Goal: Task Accomplishment & Management: Manage account settings

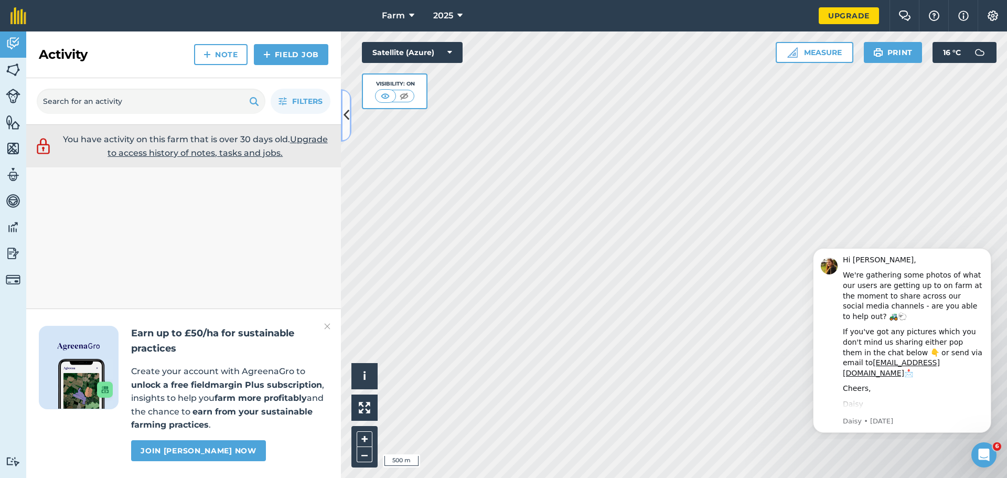
click at [346, 114] on icon at bounding box center [346, 115] width 6 height 18
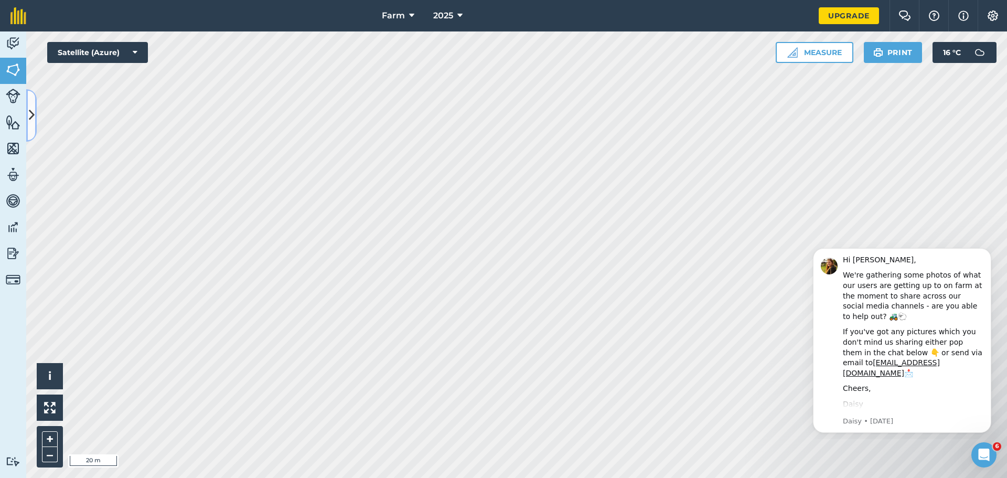
drag, startPoint x: 346, startPoint y: 114, endPoint x: 32, endPoint y: 114, distance: 314.1
click at [32, 114] on icon at bounding box center [32, 115] width 6 height 18
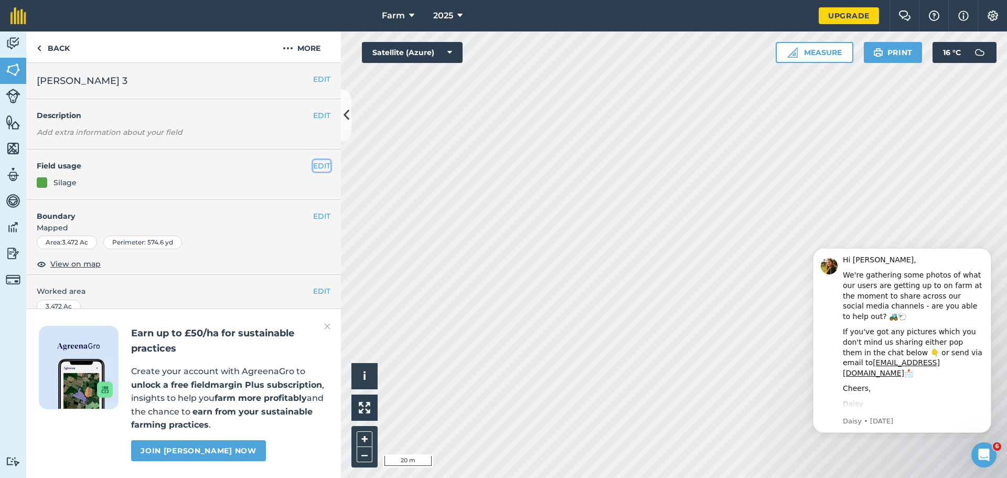
click at [313, 169] on button "EDIT" at bounding box center [321, 166] width 17 height 12
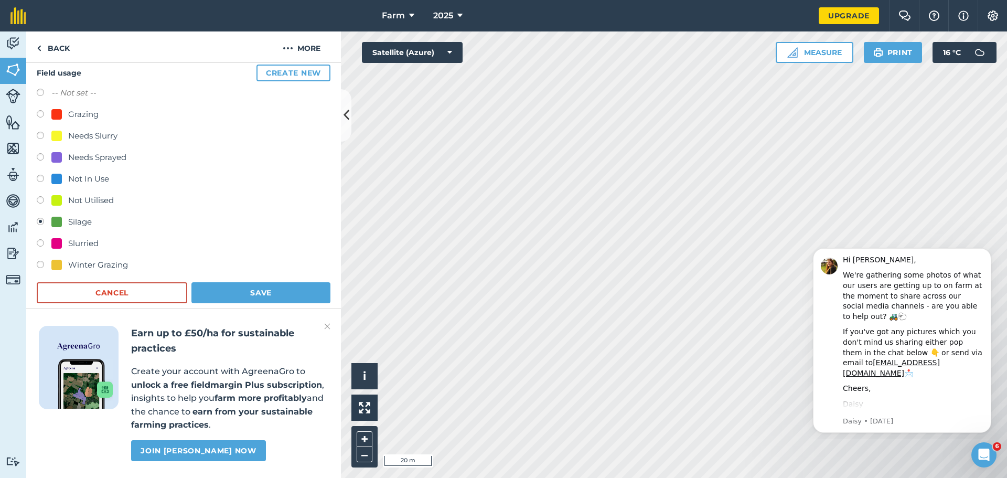
scroll to position [105, 0]
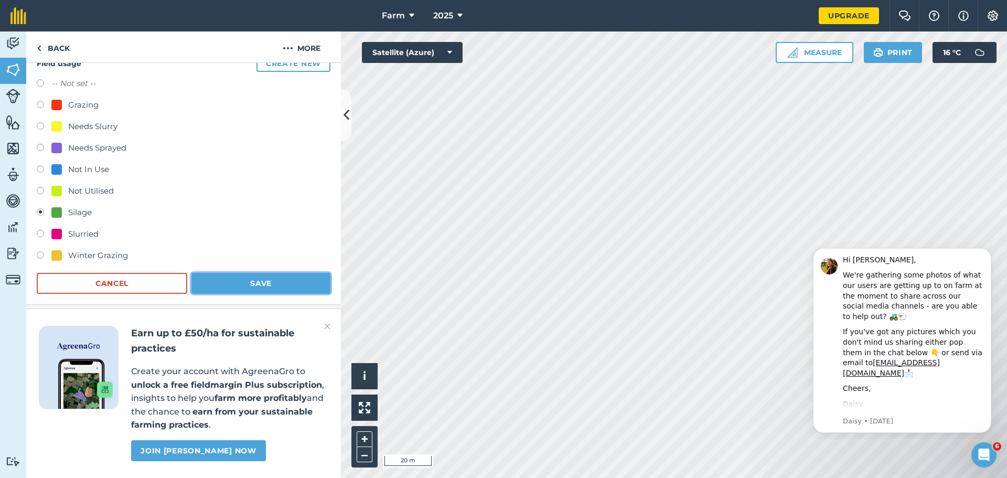
click at [247, 281] on button "Save" at bounding box center [260, 283] width 139 height 21
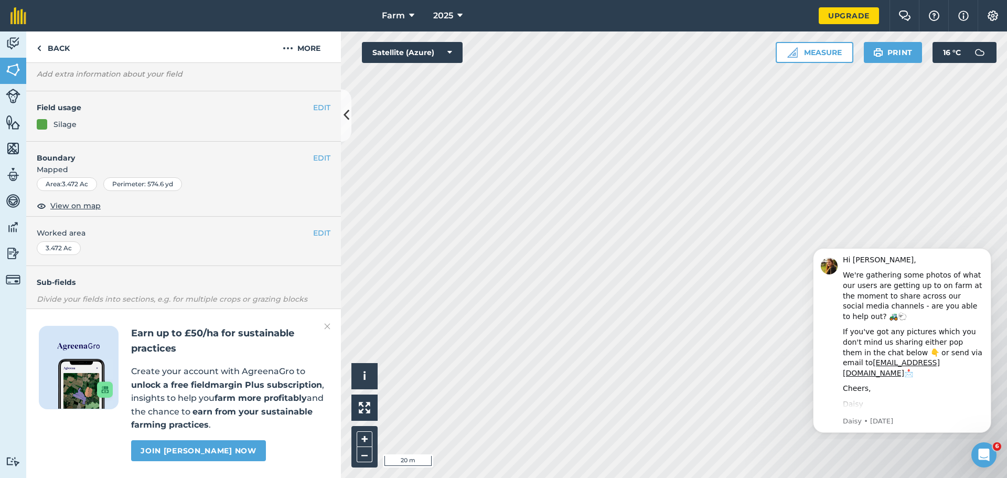
scroll to position [88, 0]
click at [320, 102] on button "EDIT" at bounding box center [321, 108] width 17 height 12
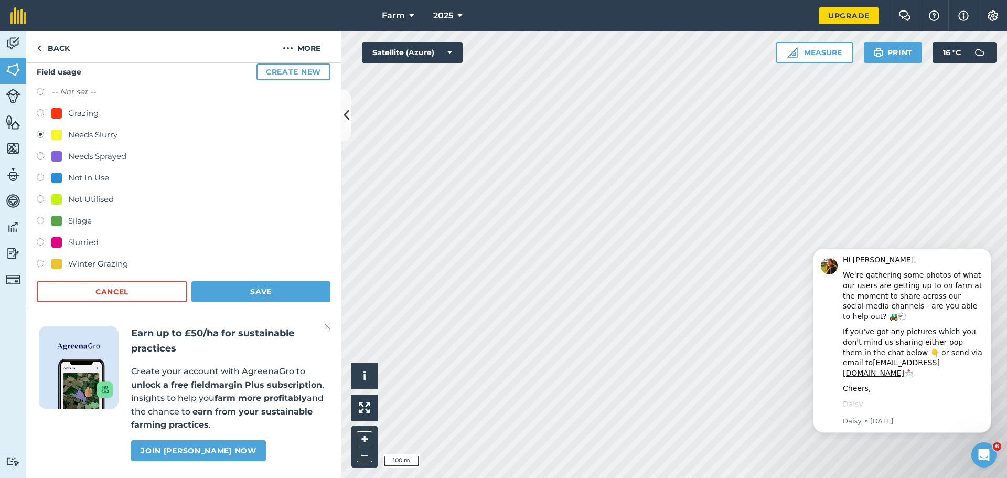
scroll to position [88, 0]
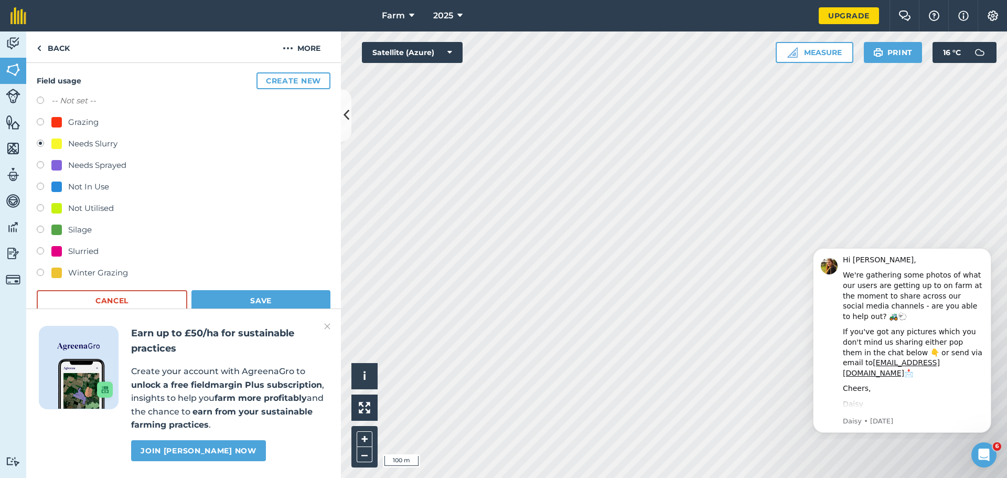
click at [71, 123] on div "Grazing" at bounding box center [83, 122] width 30 height 13
radio input "true"
radio input "false"
click at [269, 302] on button "Save" at bounding box center [260, 300] width 139 height 21
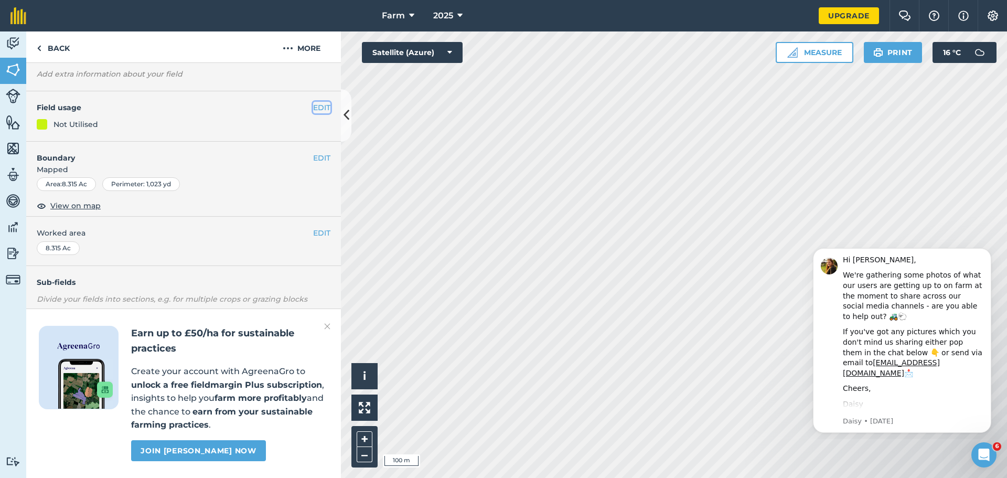
click at [317, 102] on button "EDIT" at bounding box center [321, 108] width 17 height 12
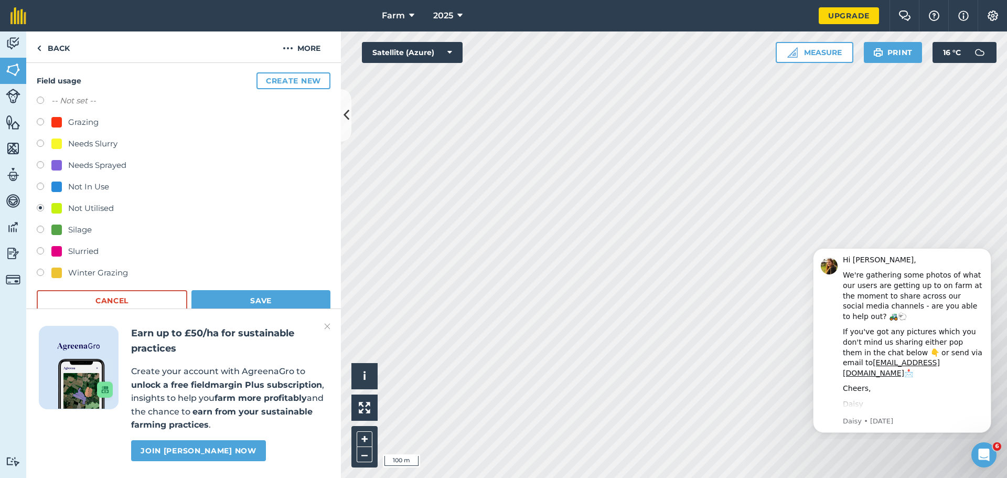
click at [89, 123] on div "Grazing" at bounding box center [83, 122] width 30 height 13
radio input "true"
radio input "false"
click at [300, 298] on button "Save" at bounding box center [260, 300] width 139 height 21
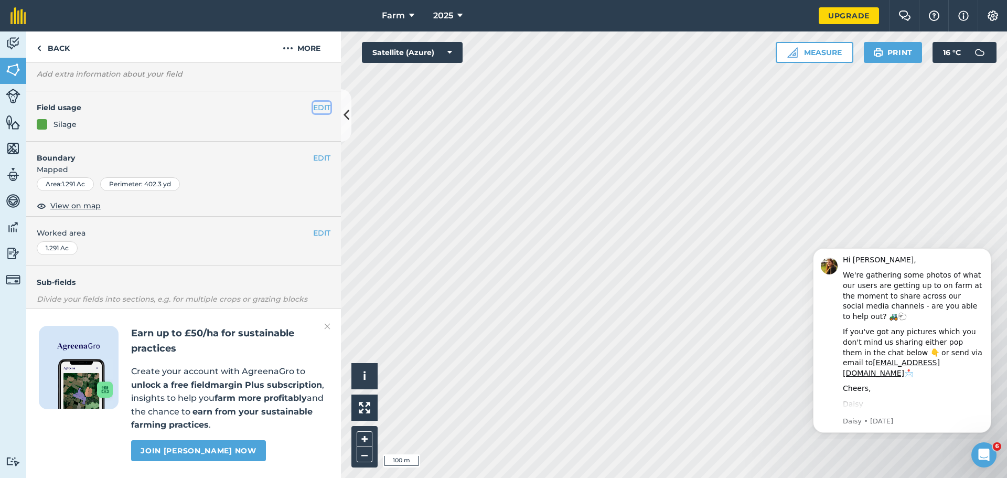
click at [314, 102] on button "EDIT" at bounding box center [321, 108] width 17 height 12
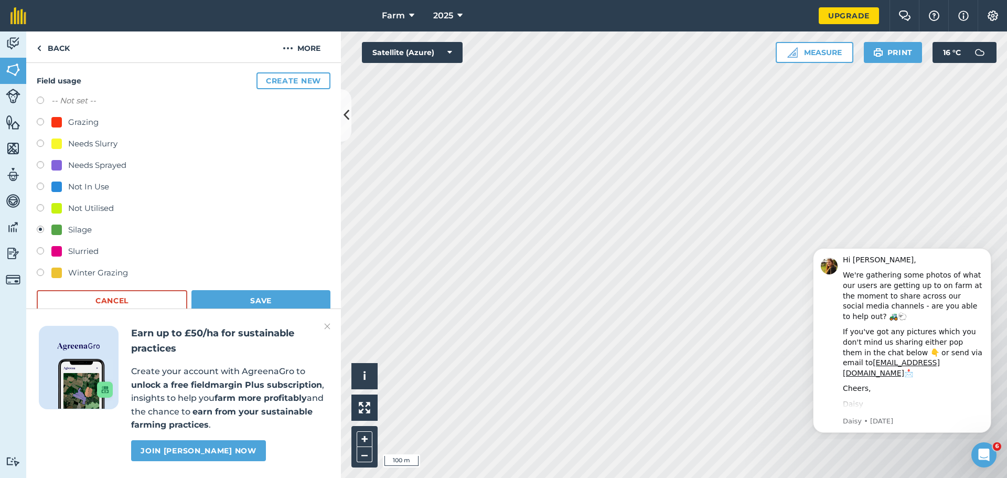
click at [87, 140] on div "Needs Slurry" at bounding box center [92, 143] width 49 height 13
radio input "true"
radio input "false"
click at [255, 293] on button "Save" at bounding box center [260, 300] width 139 height 21
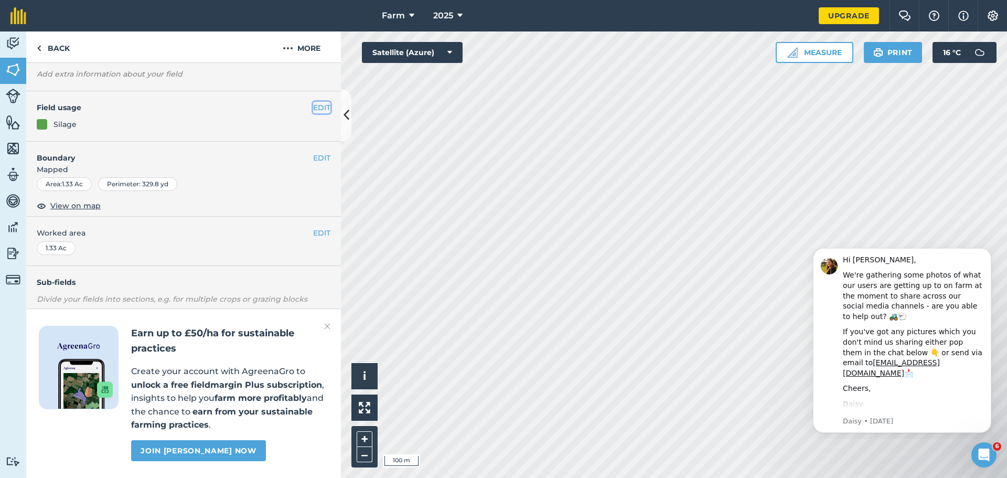
click at [313, 102] on button "EDIT" at bounding box center [321, 108] width 17 height 12
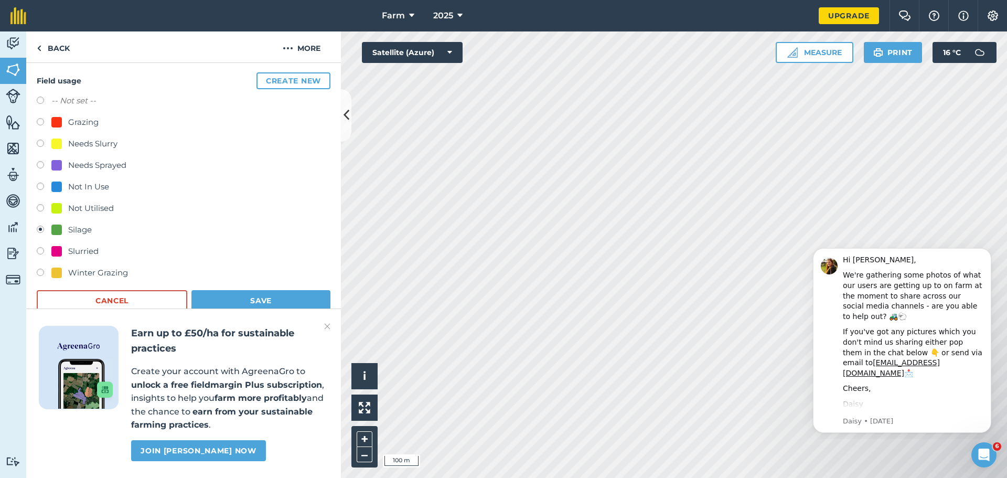
click at [80, 144] on div "Needs Slurry" at bounding box center [92, 143] width 49 height 13
radio input "true"
radio input "false"
click at [284, 301] on button "Save" at bounding box center [260, 300] width 139 height 21
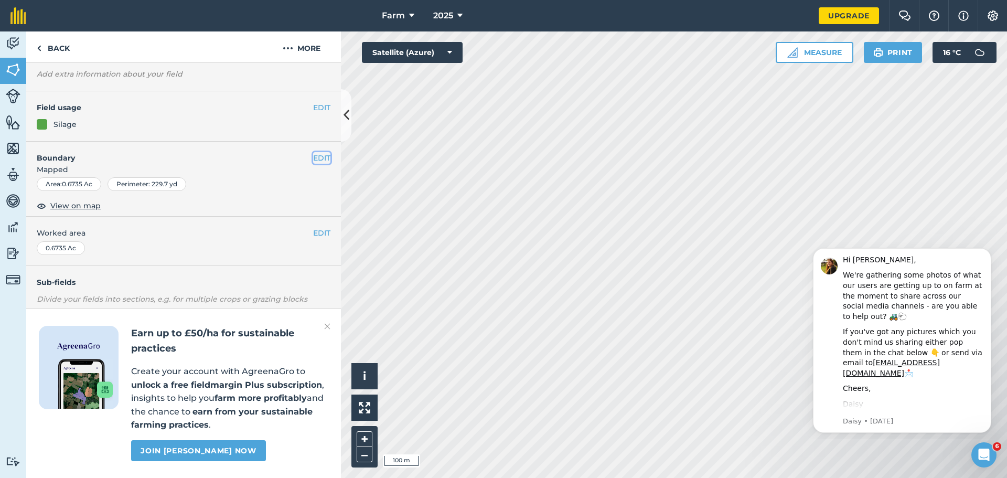
click at [318, 152] on button "EDIT" at bounding box center [321, 158] width 17 height 12
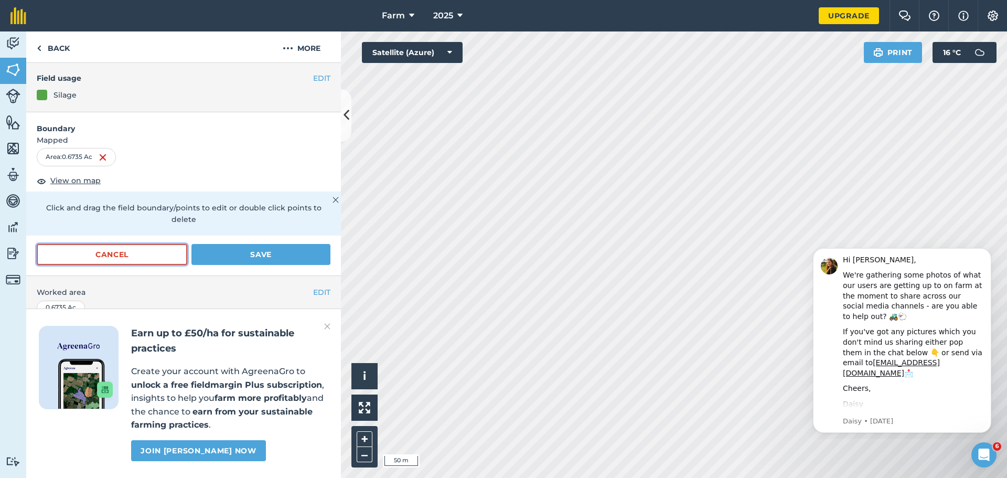
click at [151, 260] on button "Cancel" at bounding box center [112, 254] width 150 height 21
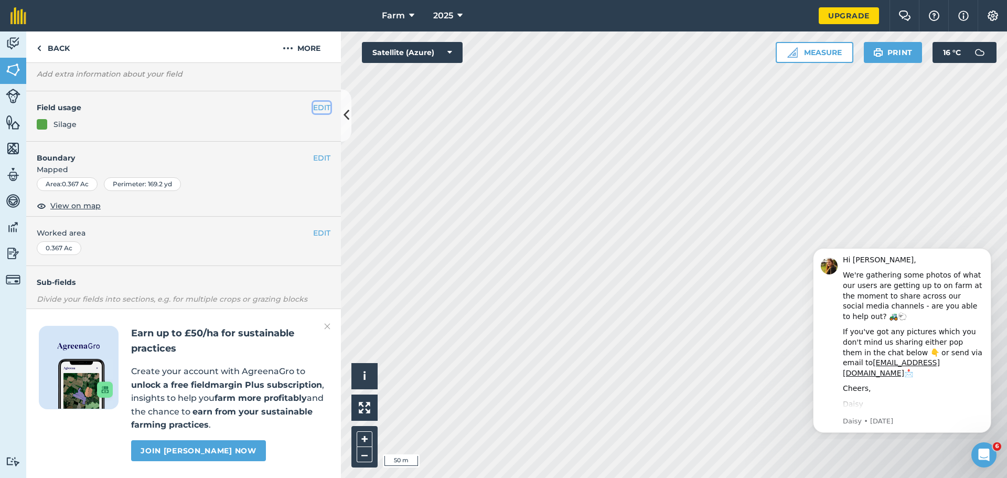
click at [319, 102] on button "EDIT" at bounding box center [321, 108] width 17 height 12
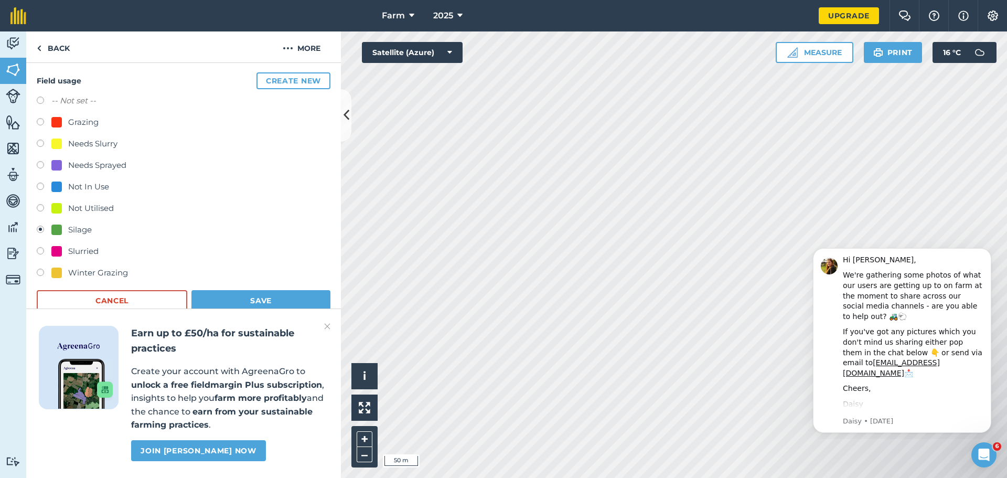
click at [155, 142] on div "Needs Slurry" at bounding box center [184, 144] width 294 height 15
click at [107, 141] on div "Needs Slurry" at bounding box center [92, 143] width 49 height 13
radio input "true"
radio input "false"
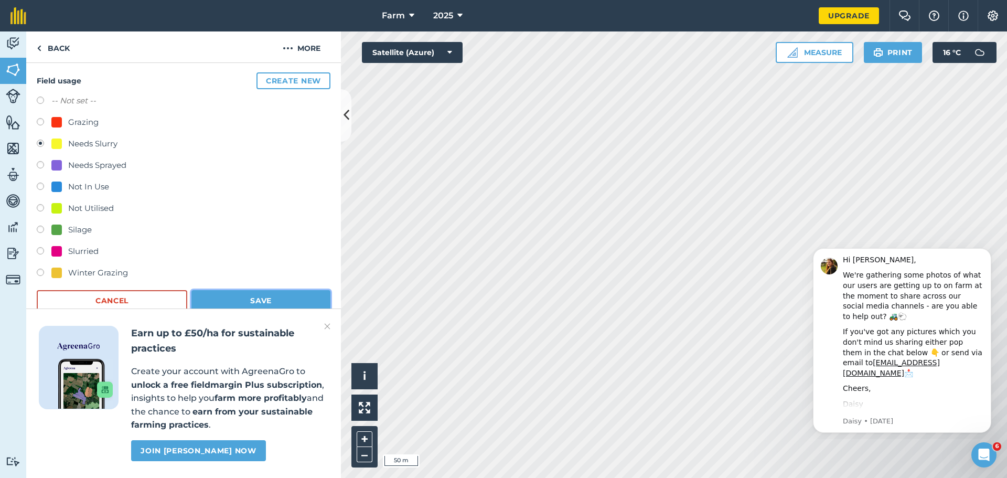
click at [261, 290] on button "Save" at bounding box center [260, 300] width 139 height 21
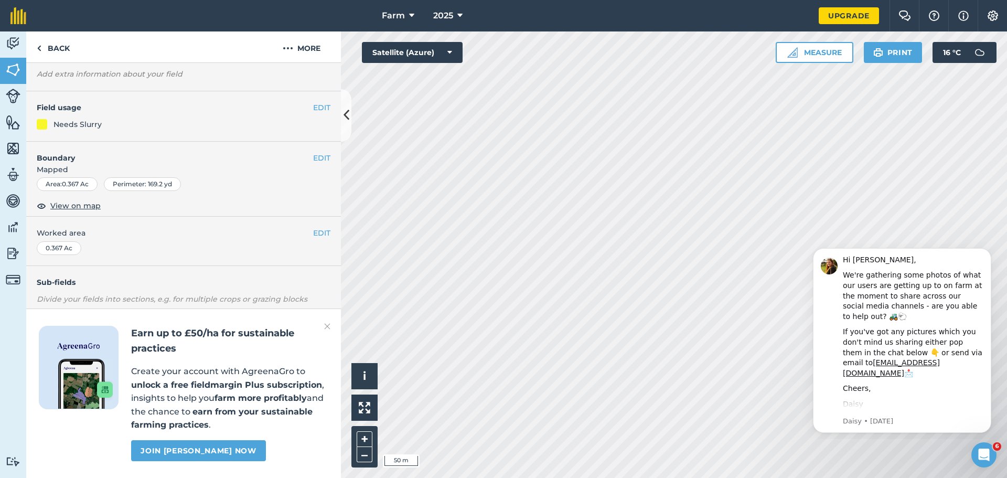
click at [323, 327] on h2 "Earn up to £50/ha for sustainable practices" at bounding box center [229, 341] width 197 height 30
click at [315, 102] on button "EDIT" at bounding box center [321, 108] width 17 height 12
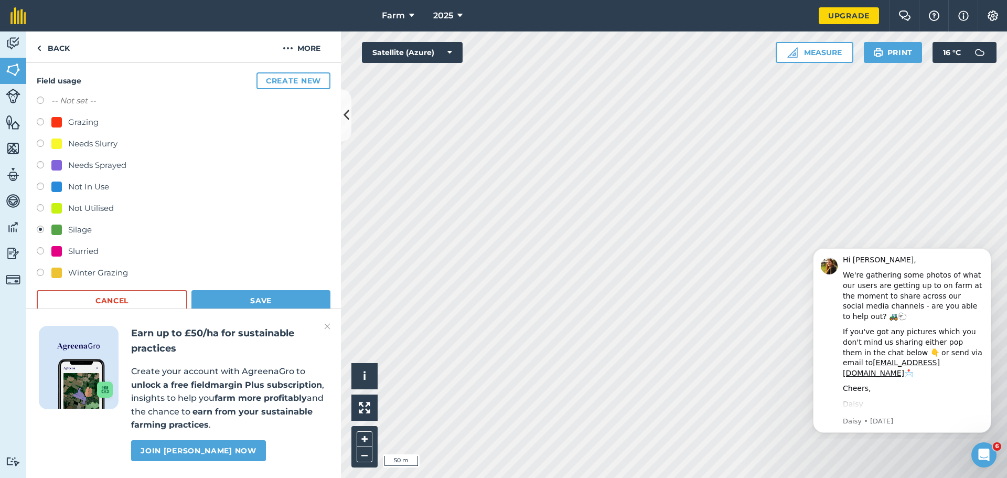
click at [119, 146] on div "Needs Slurry" at bounding box center [184, 144] width 294 height 15
click at [93, 148] on div "Needs Slurry" at bounding box center [92, 143] width 49 height 13
radio input "true"
radio input "false"
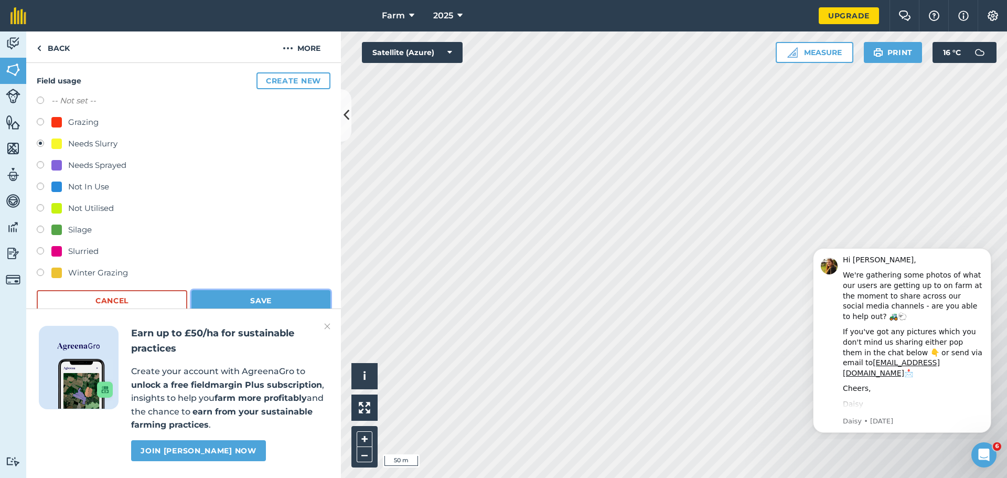
click at [273, 304] on button "Save" at bounding box center [260, 300] width 139 height 21
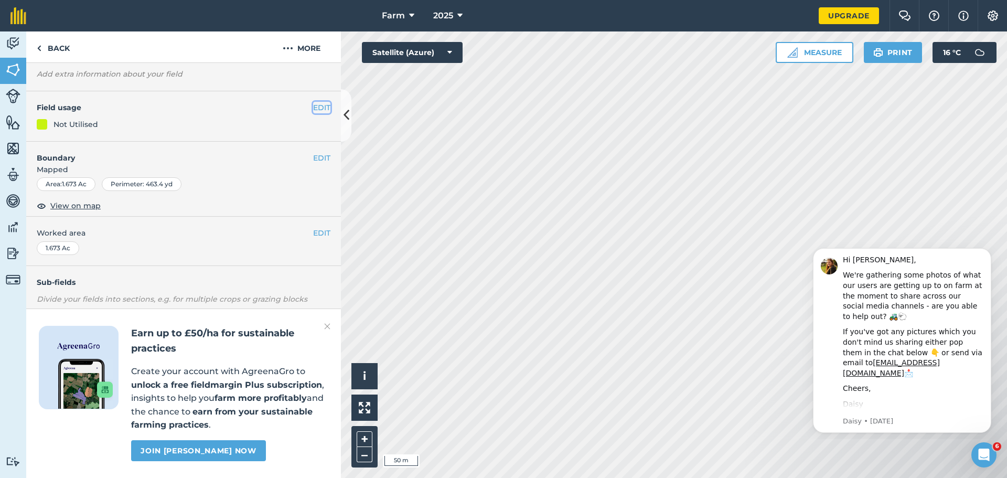
click at [313, 102] on button "EDIT" at bounding box center [321, 108] width 17 height 12
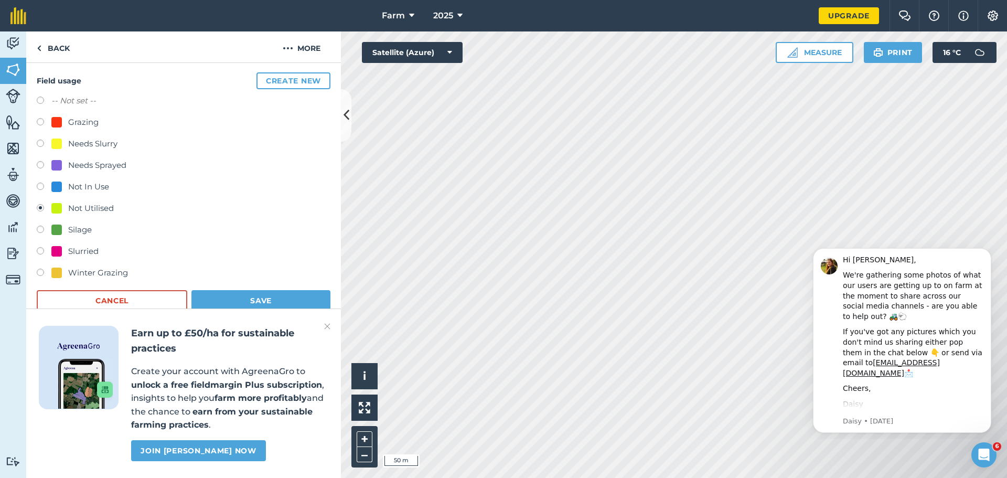
click at [77, 125] on div "Grazing" at bounding box center [83, 122] width 30 height 13
radio input "true"
radio input "false"
click at [252, 301] on button "Save" at bounding box center [260, 300] width 139 height 21
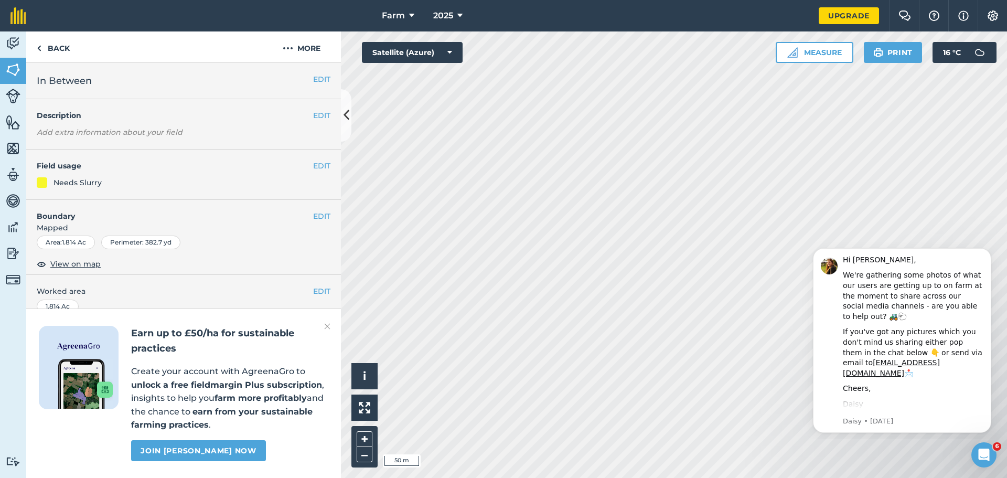
click at [323, 166] on div "EDIT Field usage Needs Slurry" at bounding box center [183, 174] width 315 height 50
click at [317, 165] on button "EDIT" at bounding box center [321, 166] width 17 height 12
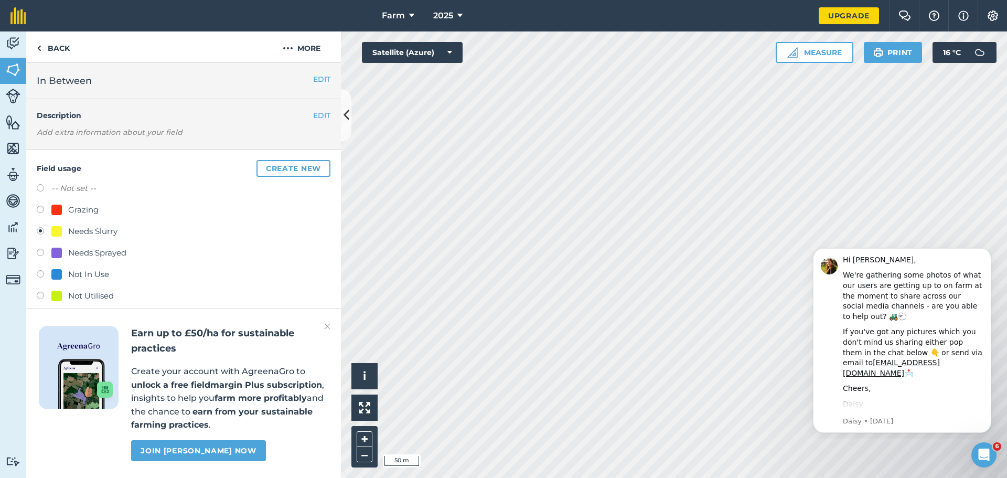
click at [85, 213] on div "Grazing" at bounding box center [83, 209] width 30 height 13
radio input "true"
click at [81, 231] on div "Needs Slurry" at bounding box center [92, 231] width 49 height 13
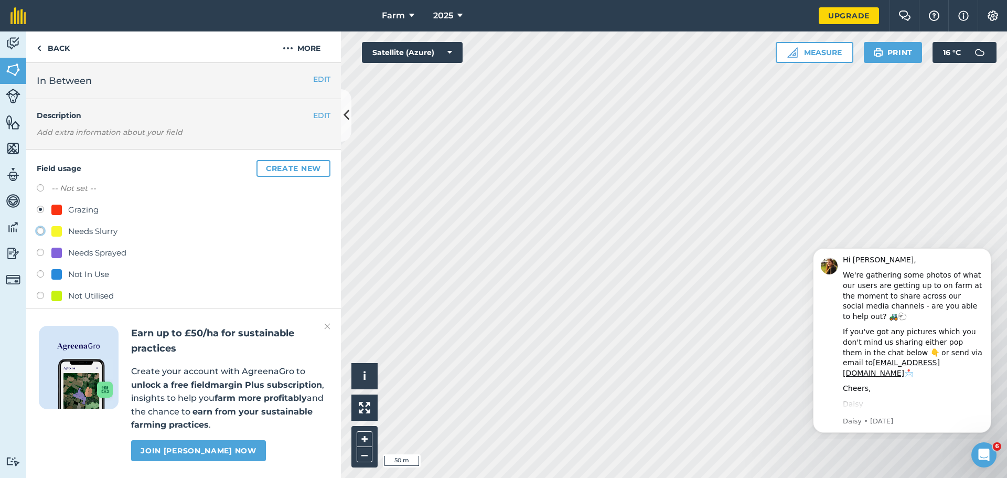
radio input "true"
click at [78, 217] on div "Grazing" at bounding box center [184, 210] width 294 height 15
click at [78, 211] on div "Grazing" at bounding box center [83, 209] width 30 height 13
radio input "true"
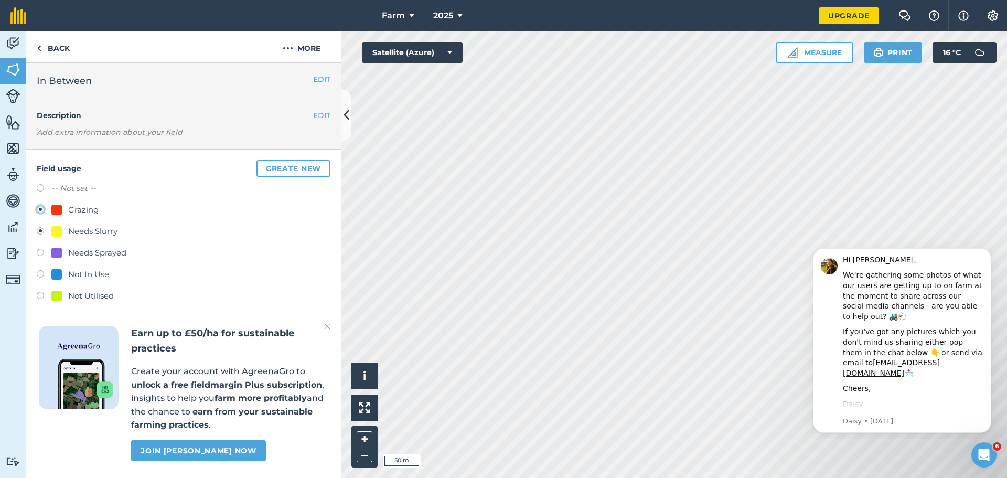
radio input "false"
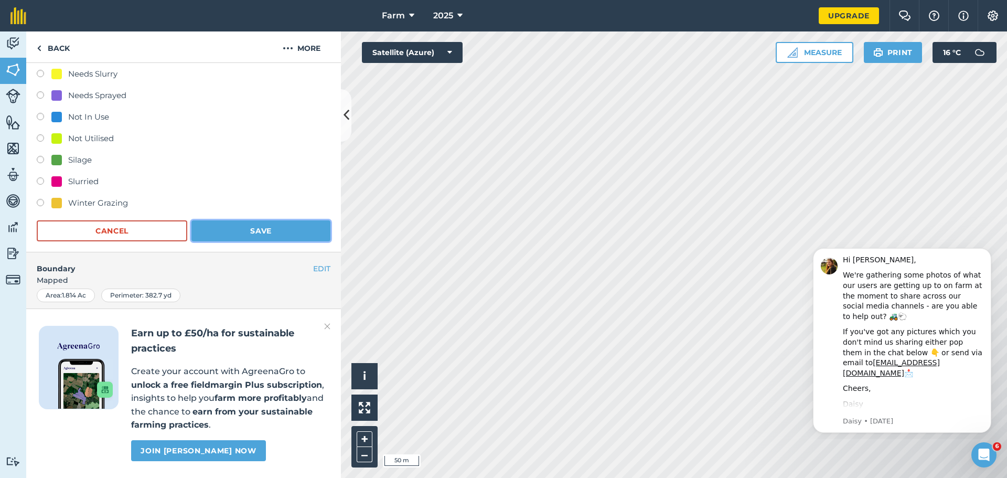
click at [234, 224] on button "Save" at bounding box center [260, 230] width 139 height 21
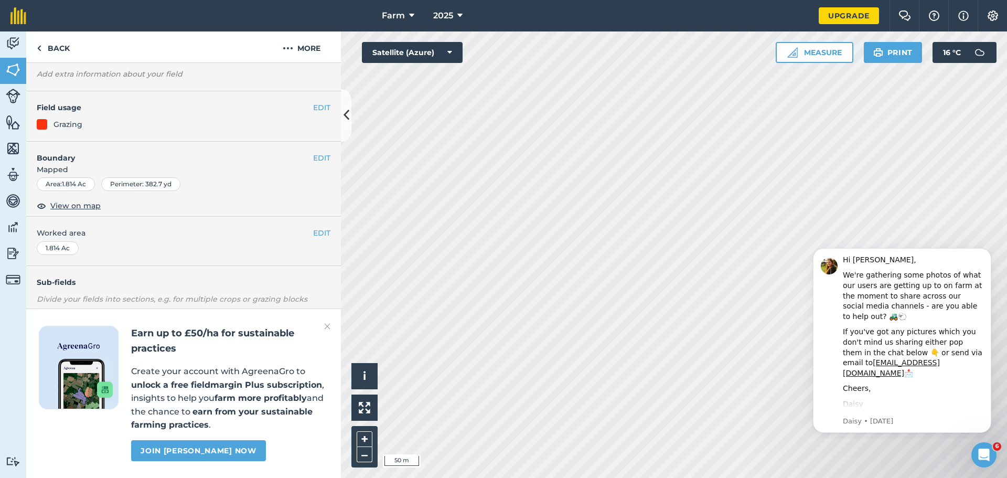
scroll to position [88, 0]
click at [315, 102] on button "EDIT" at bounding box center [321, 108] width 17 height 12
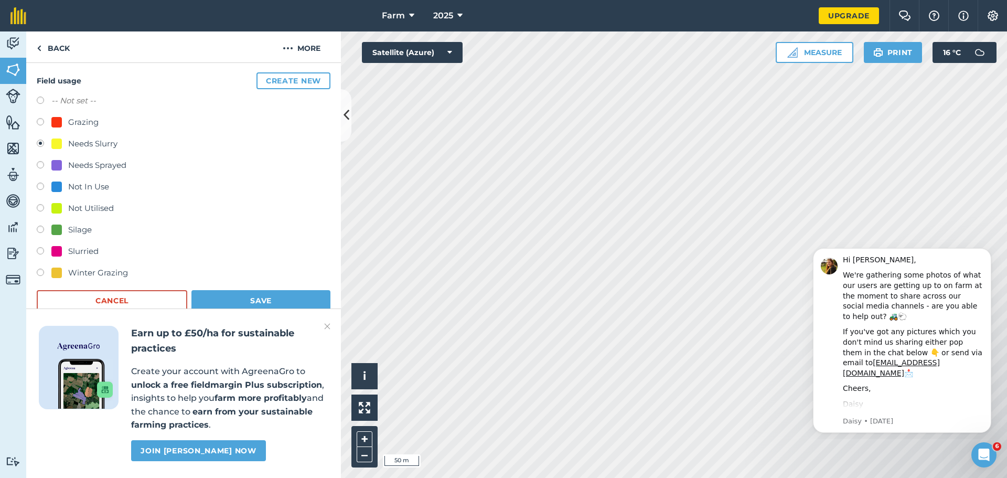
click at [46, 123] on label at bounding box center [44, 123] width 15 height 10
radio input "true"
radio input "false"
click at [235, 299] on button "Save" at bounding box center [260, 300] width 139 height 21
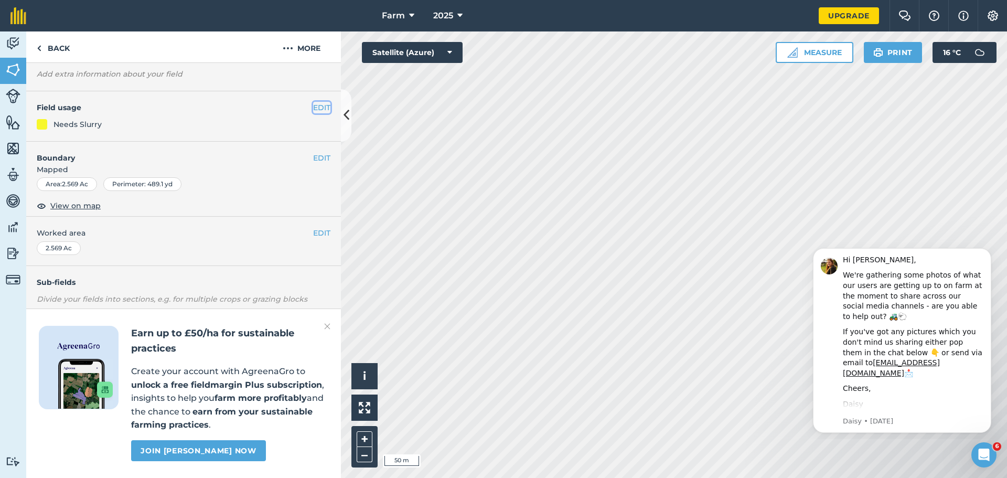
click at [313, 102] on button "EDIT" at bounding box center [321, 108] width 17 height 12
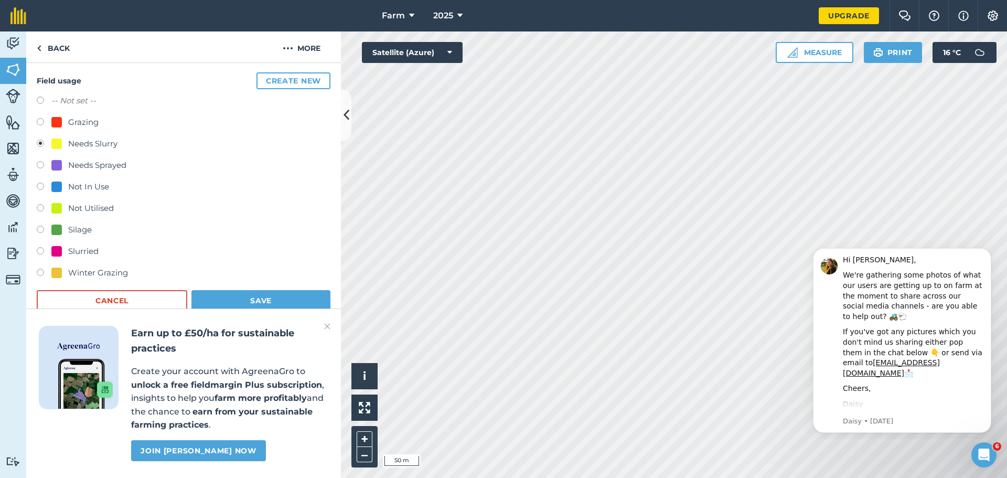
click at [73, 117] on div "Grazing" at bounding box center [83, 122] width 30 height 13
radio input "true"
radio input "false"
click at [262, 297] on button "Save" at bounding box center [260, 300] width 139 height 21
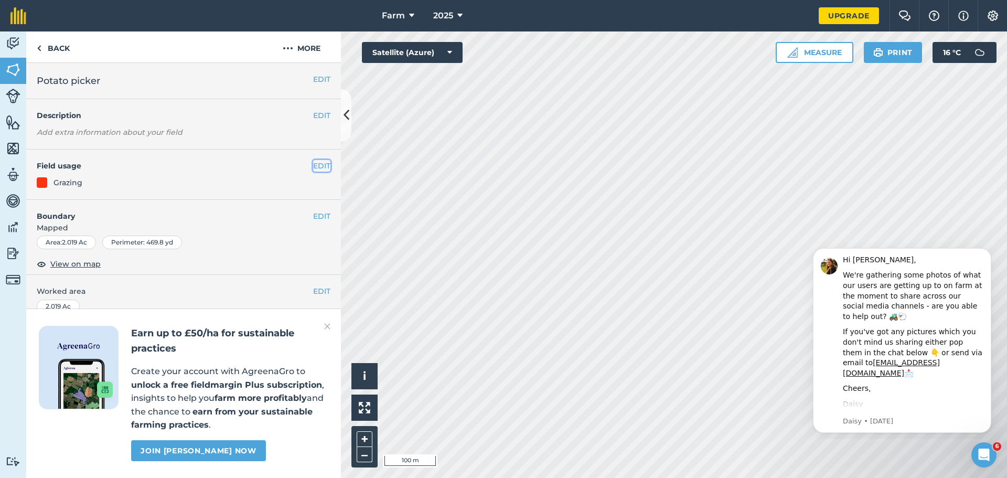
click at [313, 166] on button "EDIT" at bounding box center [321, 166] width 17 height 12
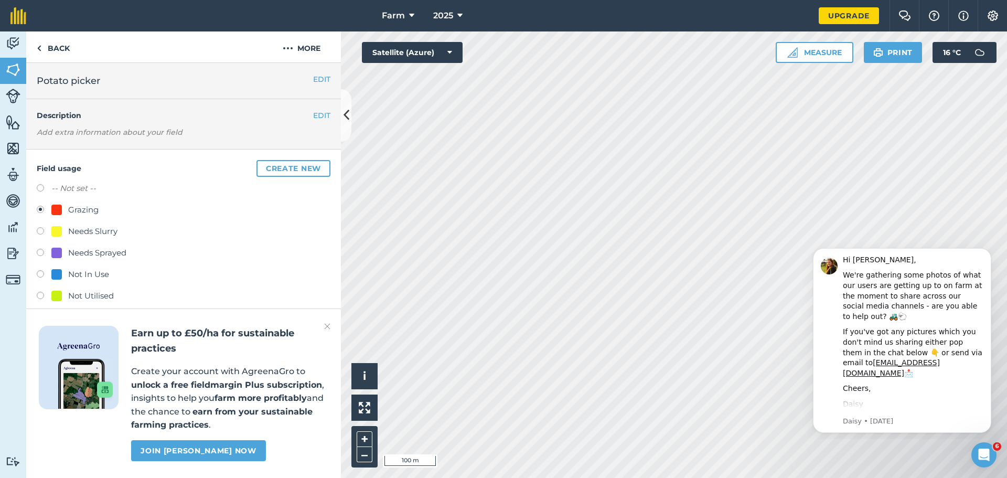
click at [102, 230] on div "Needs Slurry" at bounding box center [92, 231] width 49 height 13
radio input "true"
radio input "false"
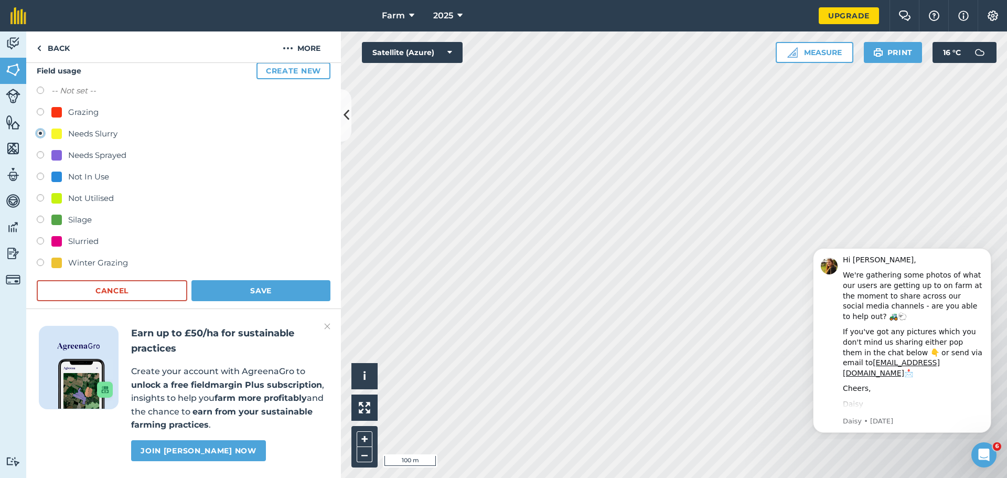
scroll to position [105, 0]
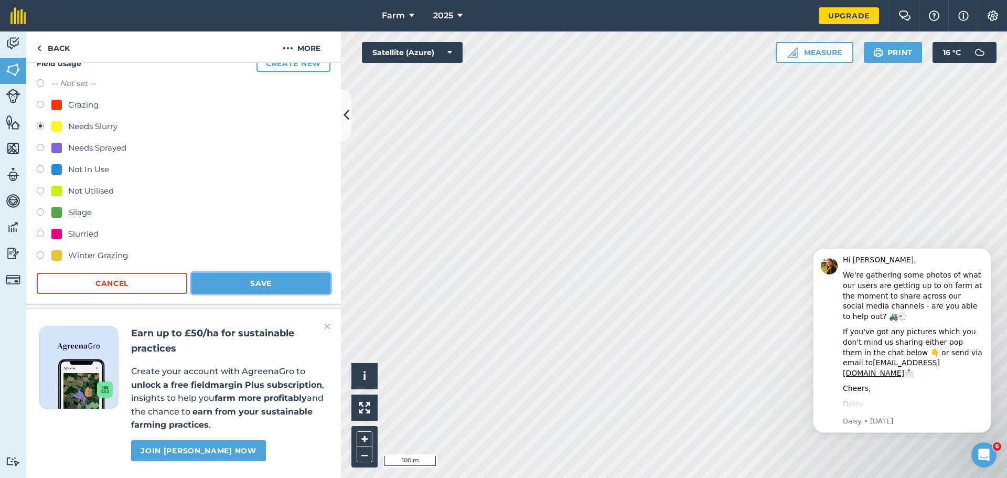
click at [276, 286] on button "Save" at bounding box center [260, 283] width 139 height 21
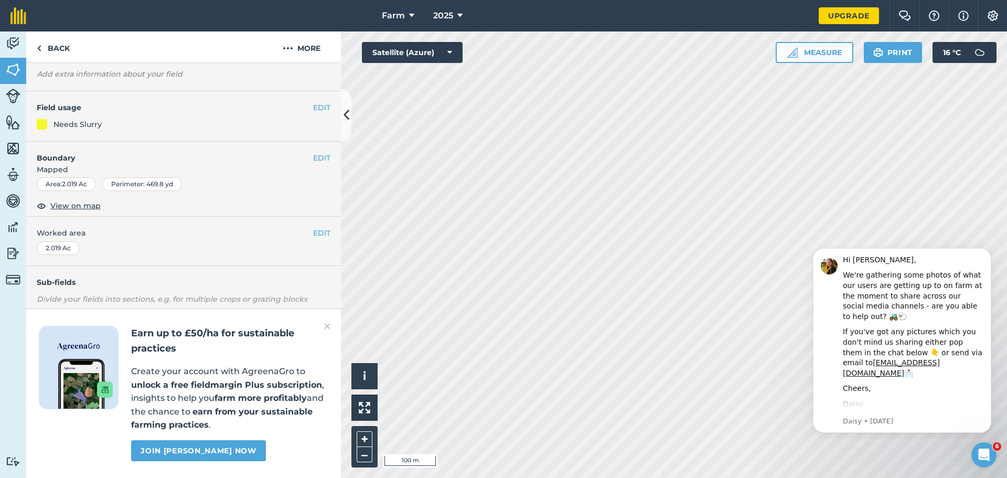
scroll to position [88, 0]
click at [317, 102] on button "EDIT" at bounding box center [321, 108] width 17 height 12
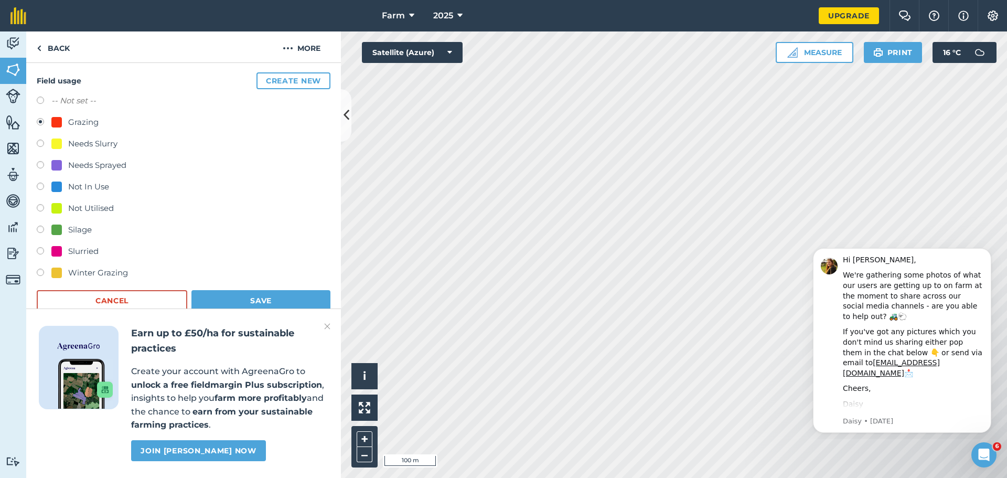
click at [86, 143] on div "Needs Slurry" at bounding box center [92, 143] width 49 height 13
radio input "true"
radio input "false"
click at [282, 302] on button "Save" at bounding box center [260, 300] width 139 height 21
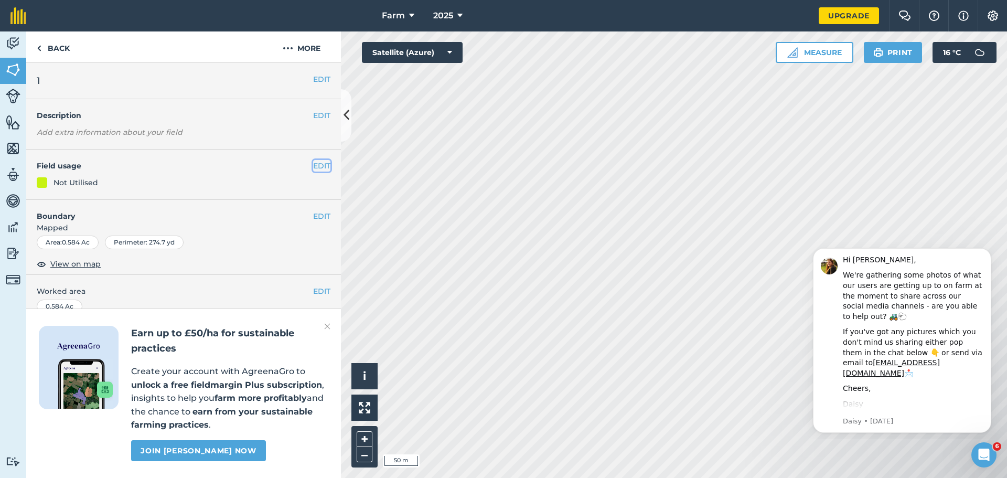
click at [313, 162] on button "EDIT" at bounding box center [321, 166] width 17 height 12
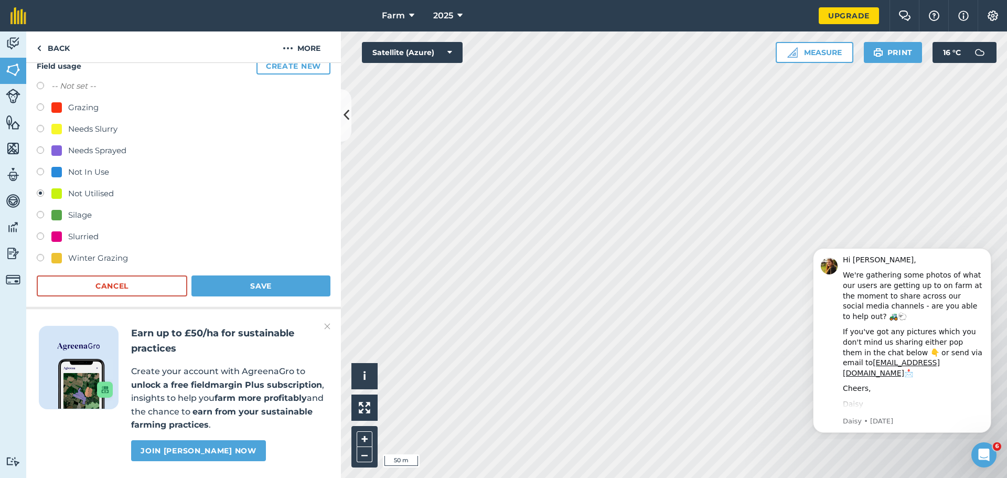
scroll to position [105, 0]
click at [113, 256] on div "Winter Grazing" at bounding box center [98, 255] width 60 height 13
radio input "true"
radio input "false"
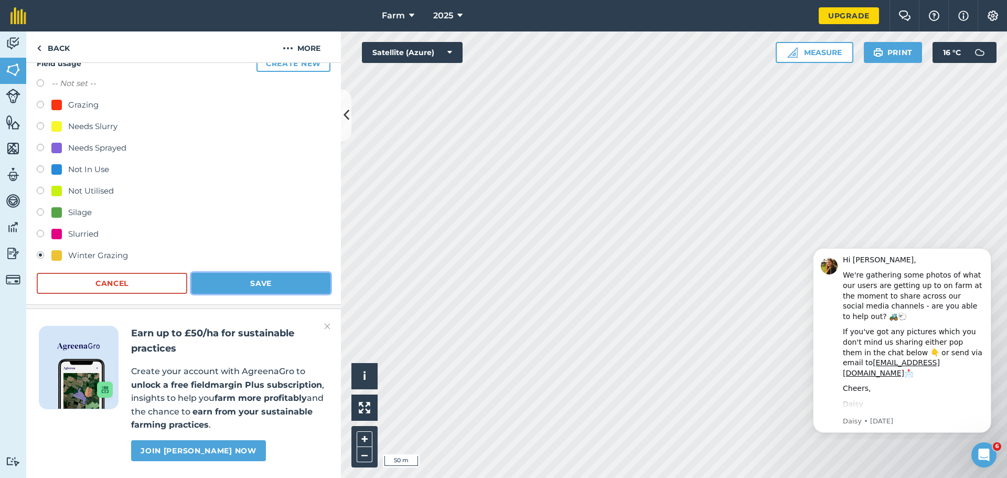
click at [260, 281] on button "Save" at bounding box center [260, 283] width 139 height 21
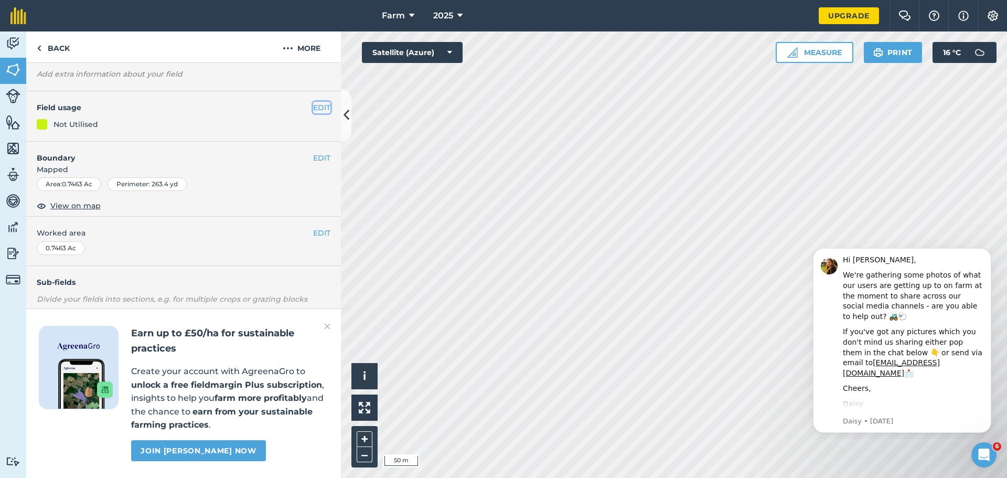
click at [313, 102] on button "EDIT" at bounding box center [321, 108] width 17 height 12
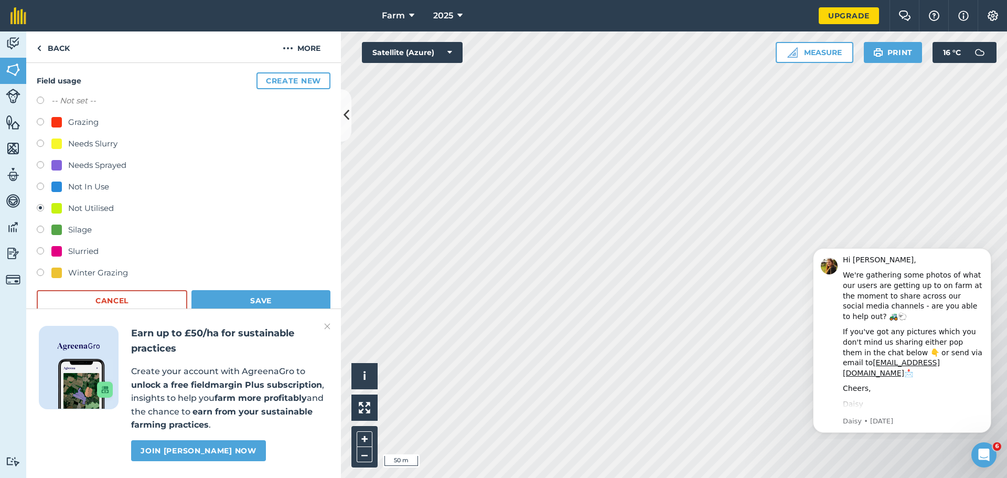
click at [116, 271] on div "Winter Grazing" at bounding box center [98, 272] width 60 height 13
radio input "true"
radio input "false"
click at [244, 297] on button "Save" at bounding box center [260, 300] width 139 height 21
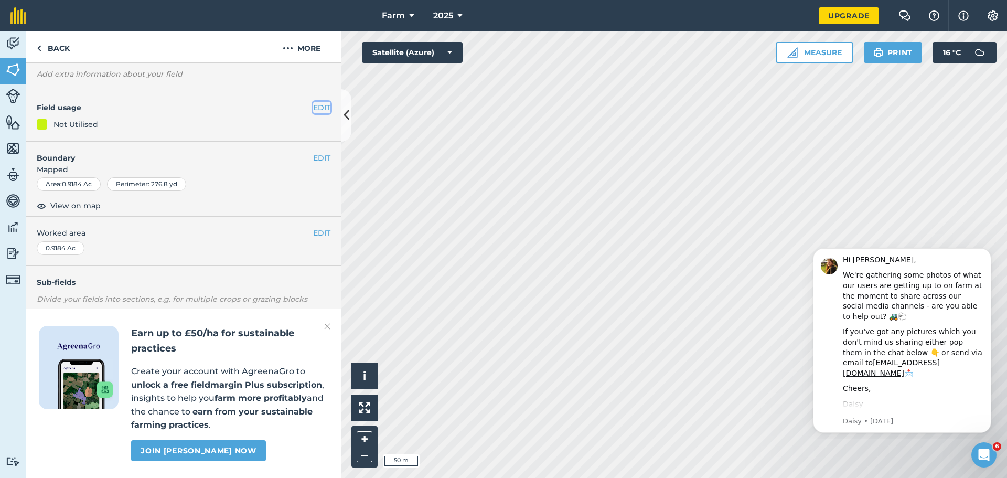
click at [314, 102] on button "EDIT" at bounding box center [321, 108] width 17 height 12
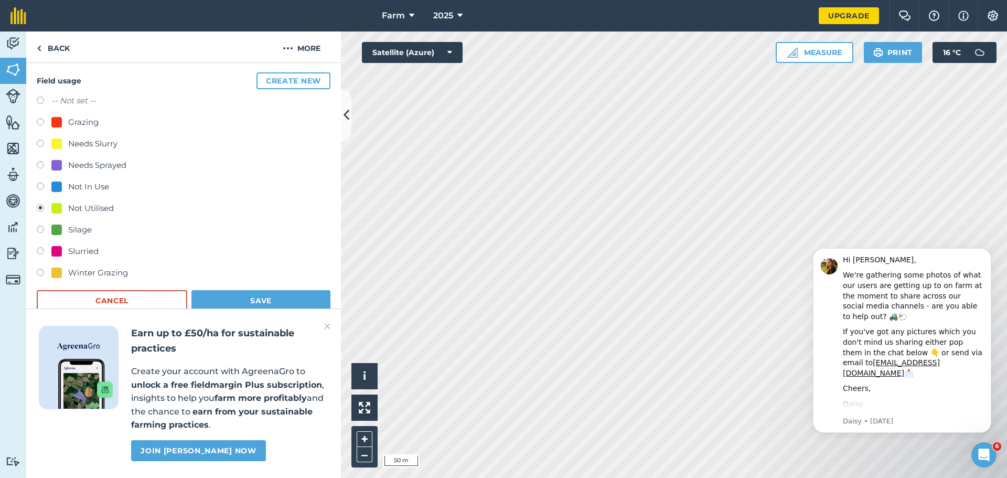
click at [117, 274] on div "Winter Grazing" at bounding box center [98, 272] width 60 height 13
radio input "true"
radio input "false"
click at [270, 298] on button "Save" at bounding box center [260, 300] width 139 height 21
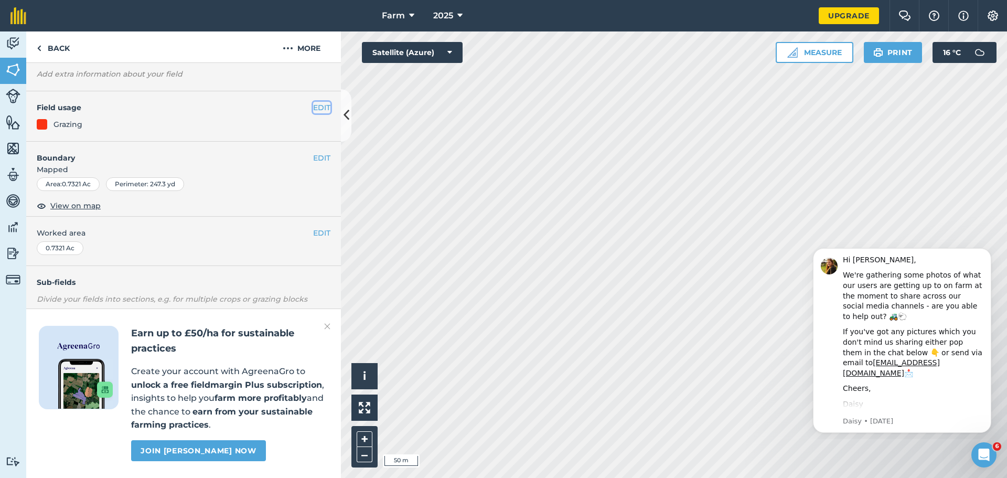
click at [321, 102] on button "EDIT" at bounding box center [321, 108] width 17 height 12
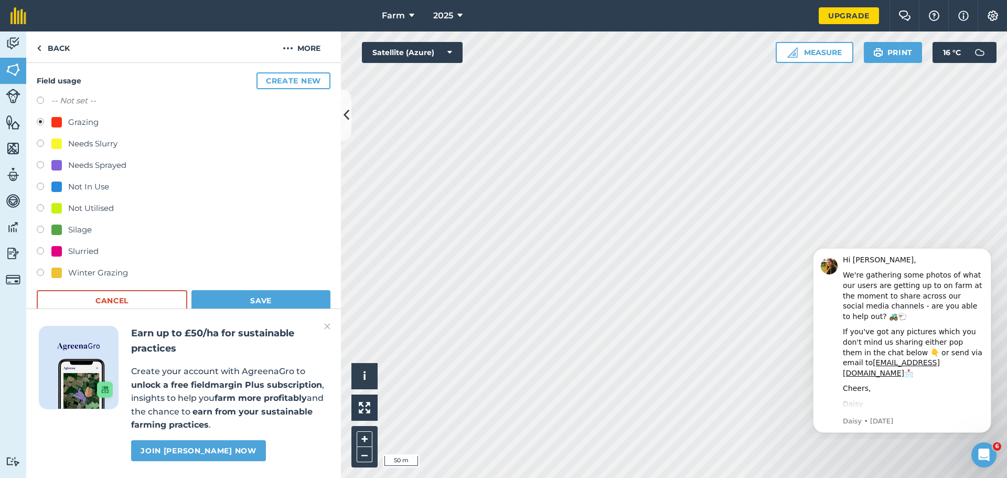
click at [120, 268] on div "Winter Grazing" at bounding box center [98, 272] width 60 height 13
radio input "true"
radio input "false"
click at [251, 302] on button "Save" at bounding box center [260, 300] width 139 height 21
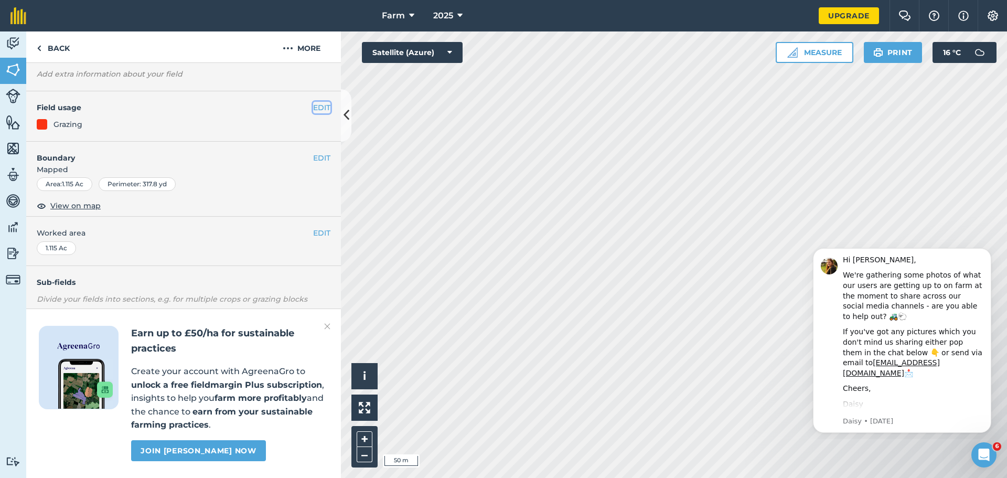
click at [316, 102] on button "EDIT" at bounding box center [321, 108] width 17 height 12
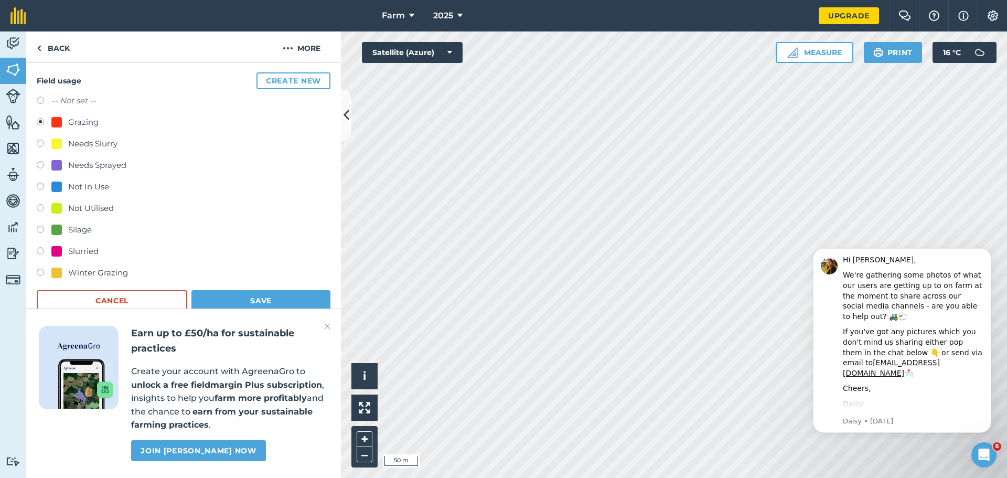
click at [105, 273] on div "Winter Grazing" at bounding box center [98, 272] width 60 height 13
radio input "true"
radio input "false"
click at [273, 295] on button "Save" at bounding box center [260, 300] width 139 height 21
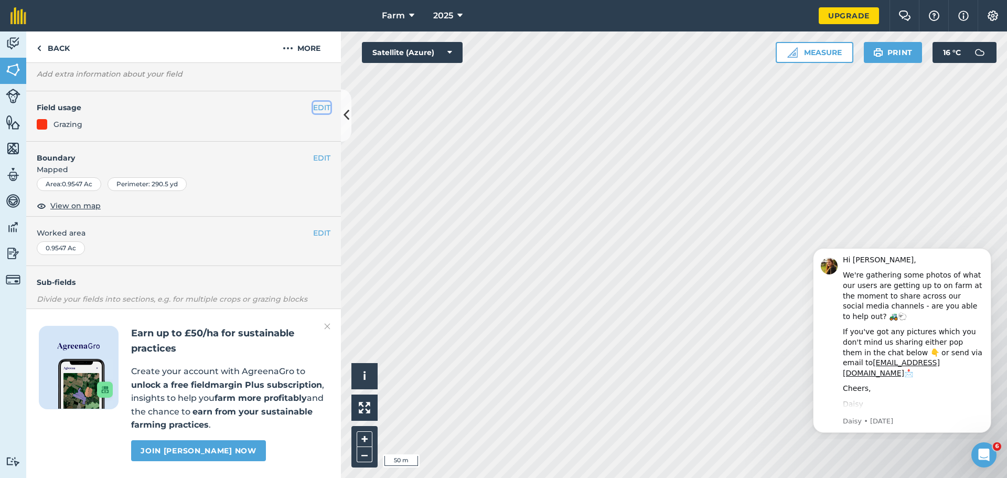
click at [313, 102] on button "EDIT" at bounding box center [321, 108] width 17 height 12
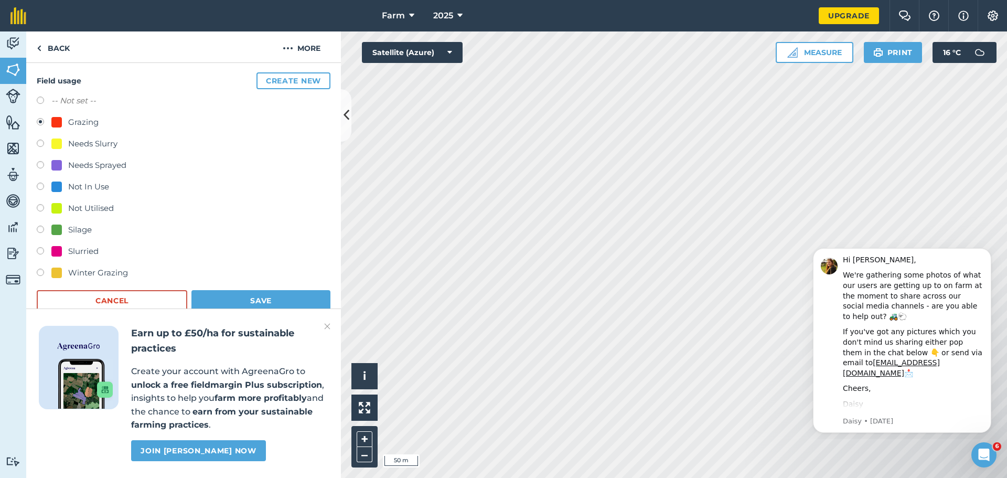
click at [84, 253] on div "Slurried" at bounding box center [83, 251] width 30 height 13
radio input "true"
radio input "false"
click at [94, 273] on div "Winter Grazing" at bounding box center [98, 272] width 60 height 13
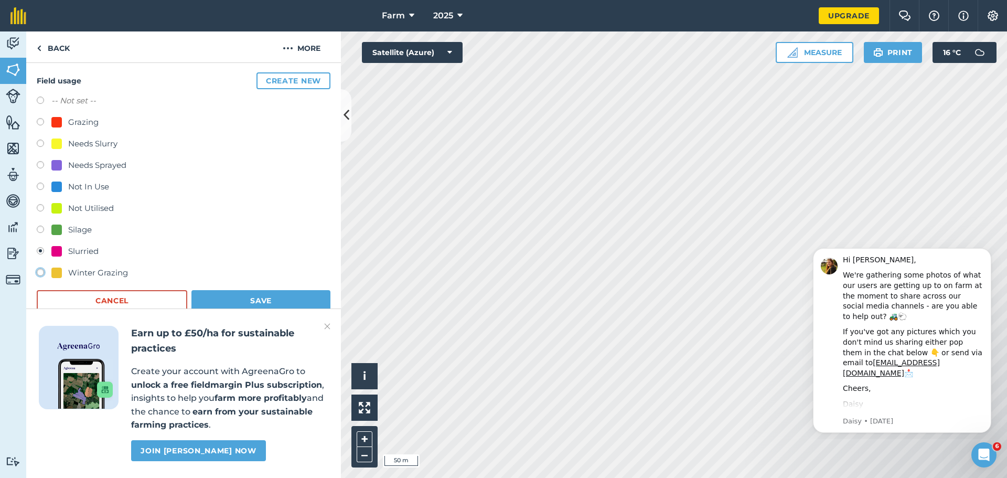
radio input "true"
radio input "false"
click at [259, 294] on button "Save" at bounding box center [260, 300] width 139 height 21
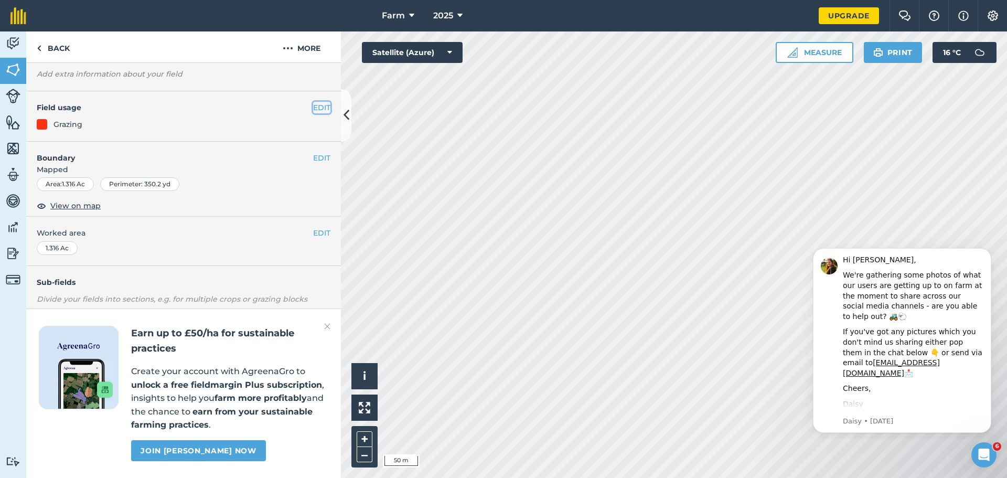
click at [313, 102] on button "EDIT" at bounding box center [321, 108] width 17 height 12
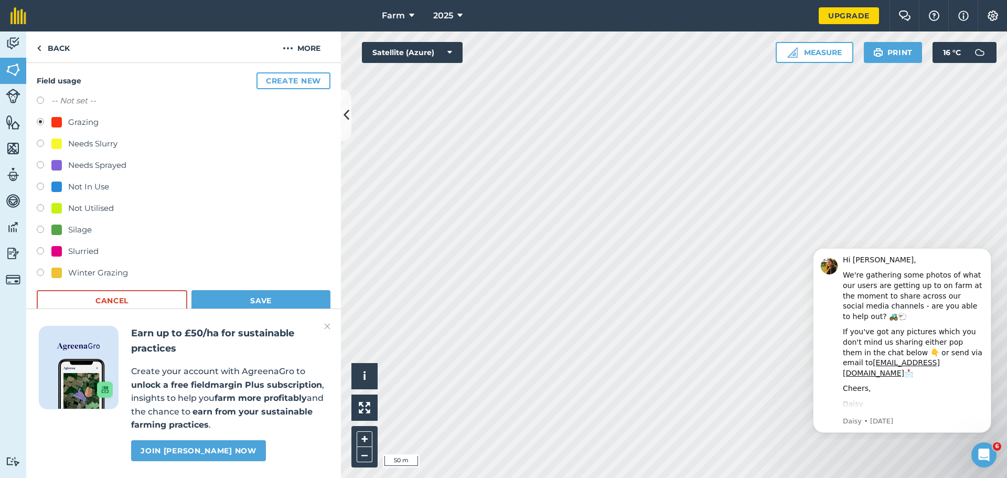
click at [111, 267] on div "Winter Grazing" at bounding box center [98, 272] width 60 height 13
radio input "true"
radio input "false"
click at [232, 292] on button "Save" at bounding box center [260, 300] width 139 height 21
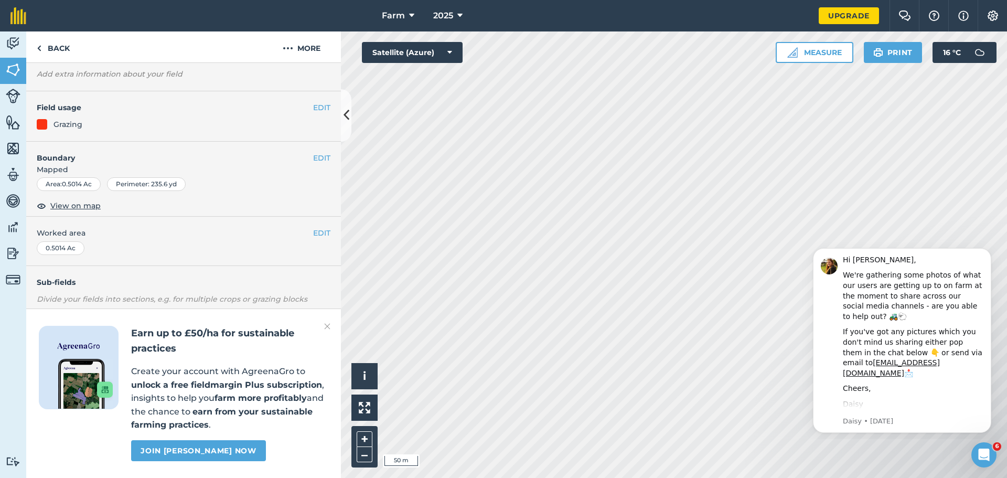
click at [304, 102] on h4 "Field usage" at bounding box center [175, 108] width 276 height 12
click at [313, 102] on button "EDIT" at bounding box center [321, 108] width 17 height 12
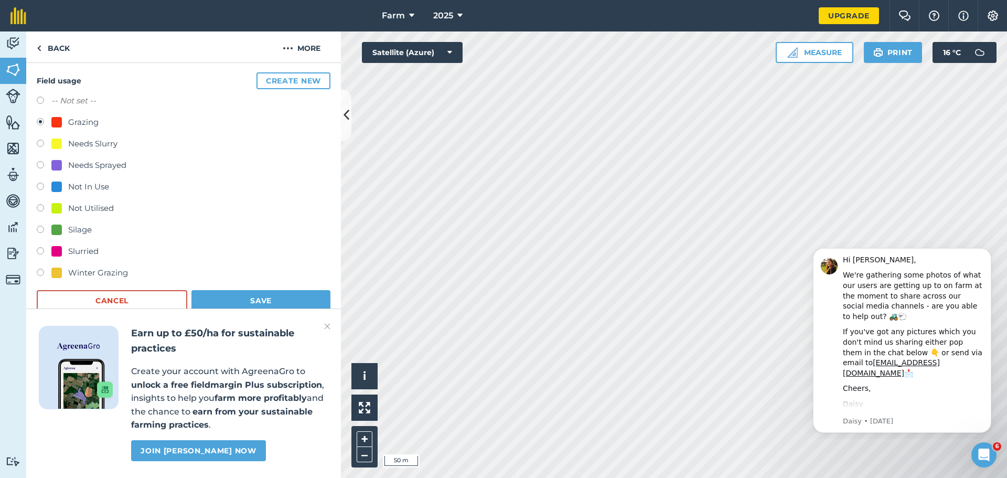
click at [115, 275] on div "Winter Grazing" at bounding box center [98, 272] width 60 height 13
radio input "true"
radio input "false"
click at [238, 298] on button "Save" at bounding box center [260, 300] width 139 height 21
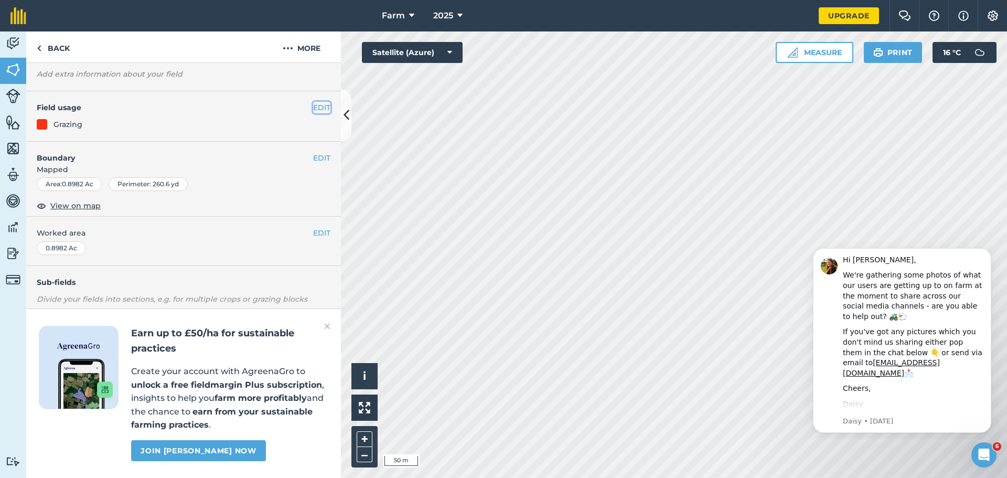
click at [316, 102] on button "EDIT" at bounding box center [321, 108] width 17 height 12
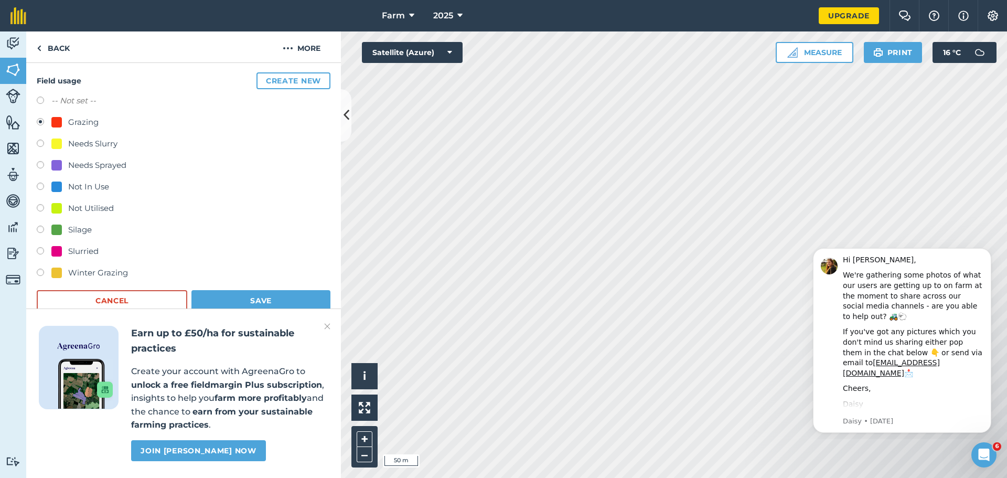
click at [92, 273] on div "Winter Grazing" at bounding box center [98, 272] width 60 height 13
radio input "true"
radio input "false"
click at [265, 294] on button "Save" at bounding box center [260, 300] width 139 height 21
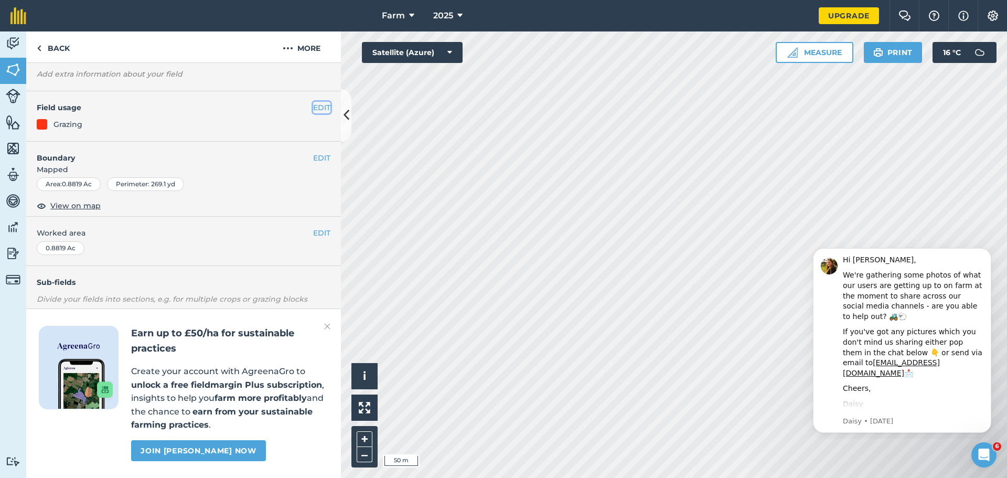
click at [313, 102] on button "EDIT" at bounding box center [321, 108] width 17 height 12
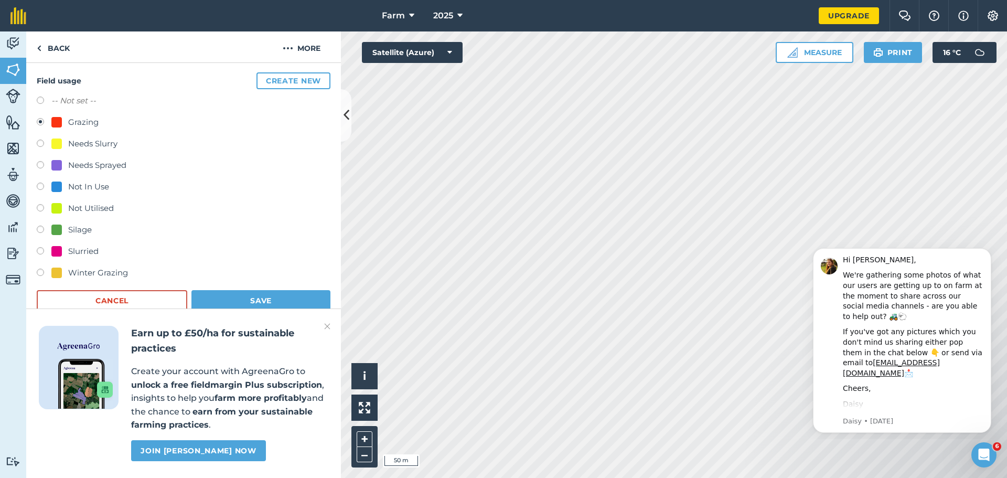
click at [122, 272] on div "Winter Grazing" at bounding box center [98, 272] width 60 height 13
radio input "true"
radio input "false"
click at [247, 295] on button "Save" at bounding box center [260, 300] width 139 height 21
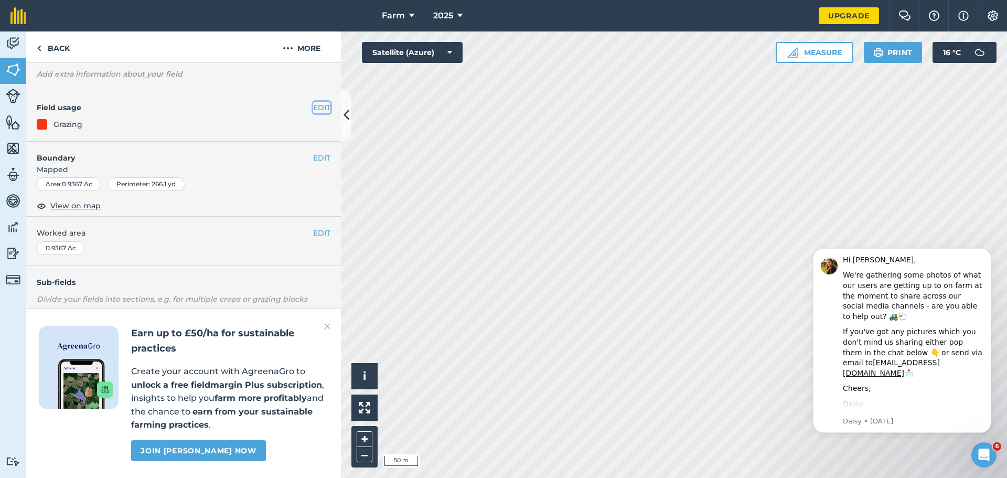
click at [313, 102] on button "EDIT" at bounding box center [321, 108] width 17 height 12
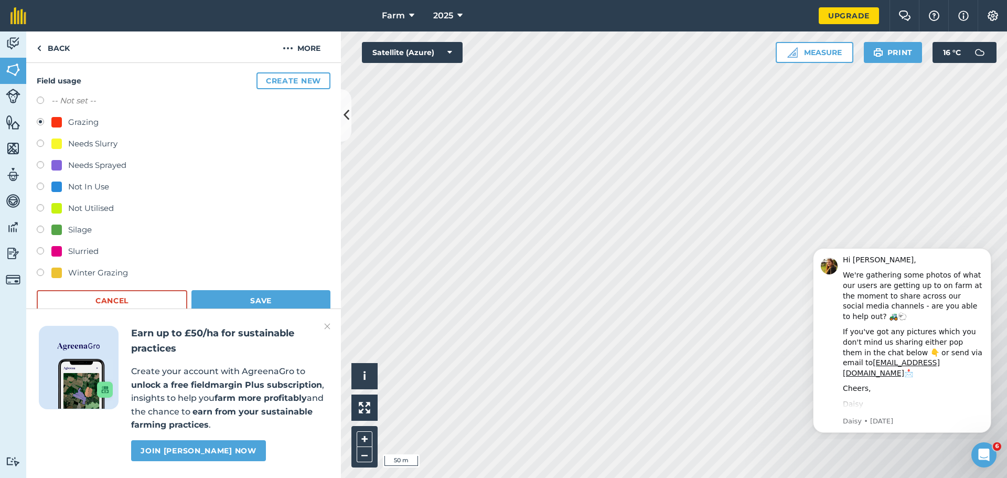
click at [110, 273] on div "Winter Grazing" at bounding box center [98, 272] width 60 height 13
radio input "true"
radio input "false"
click at [245, 295] on button "Save" at bounding box center [260, 300] width 139 height 21
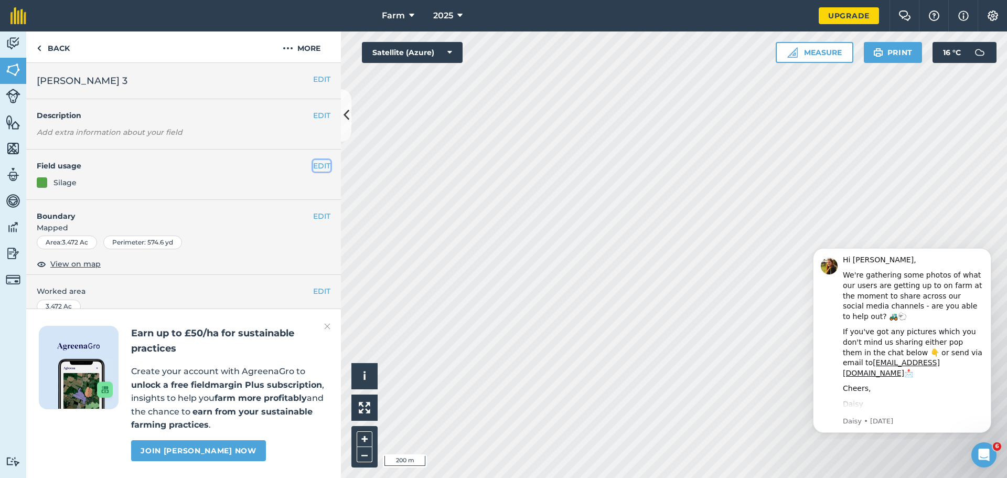
click at [313, 168] on button "EDIT" at bounding box center [321, 166] width 17 height 12
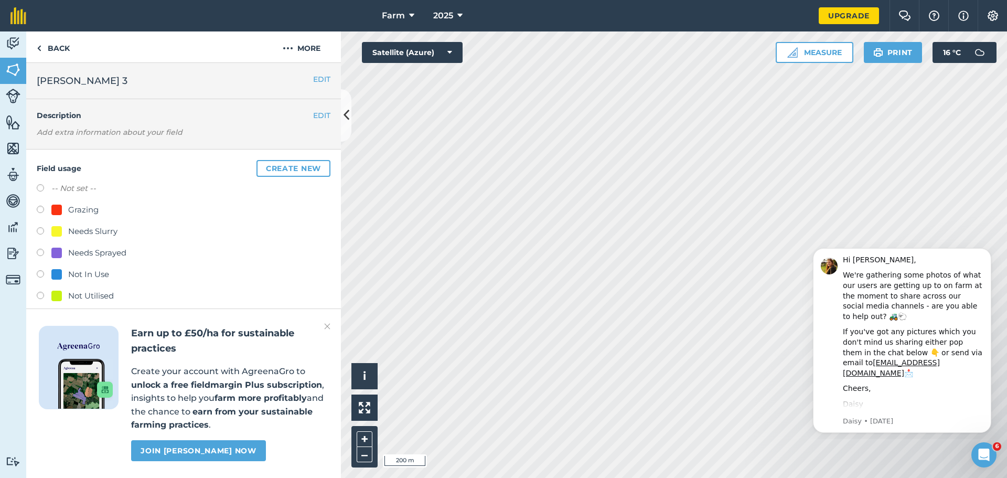
click at [87, 209] on div "Grazing" at bounding box center [83, 209] width 30 height 13
radio input "true"
radio input "false"
click at [277, 172] on button "Create new" at bounding box center [293, 168] width 74 height 17
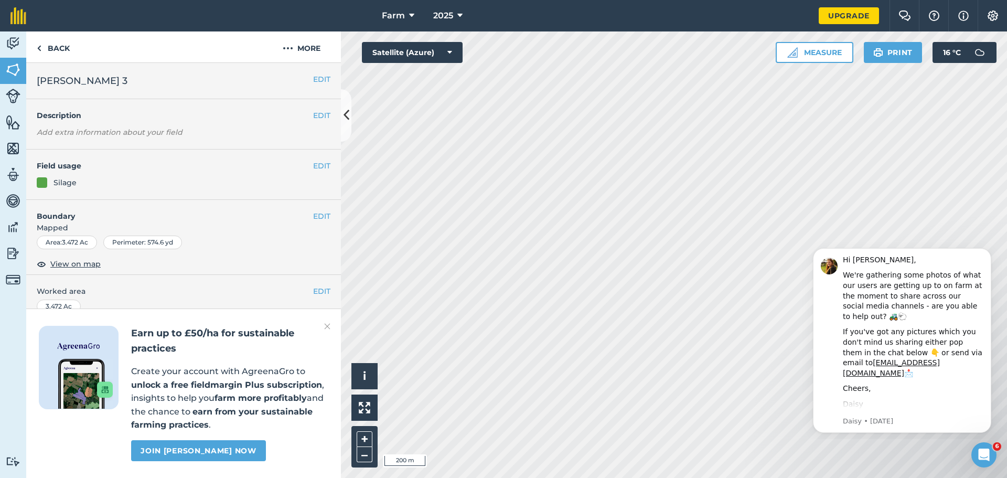
click at [311, 172] on div "EDIT Field usage Silage" at bounding box center [183, 174] width 315 height 50
click at [313, 167] on button "EDIT" at bounding box center [321, 166] width 17 height 12
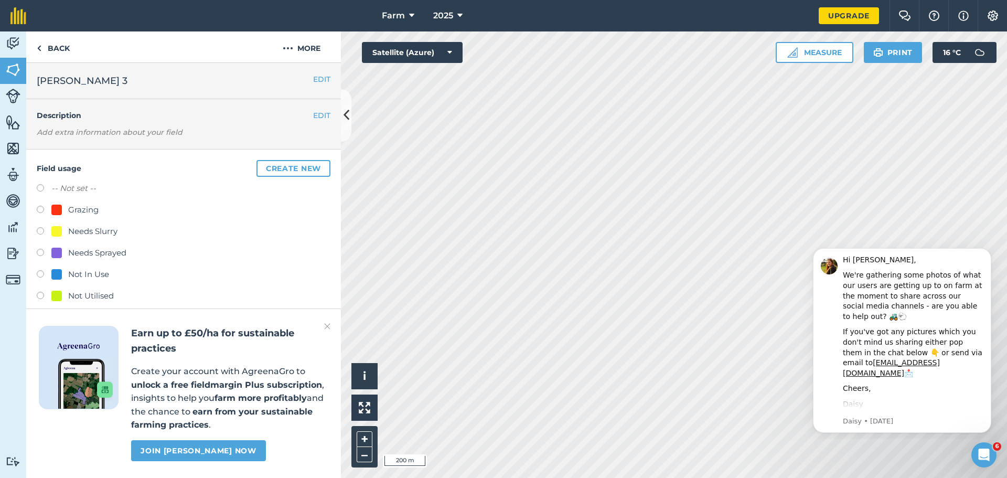
click at [87, 207] on div "Grazing" at bounding box center [83, 209] width 30 height 13
radio input "true"
radio input "false"
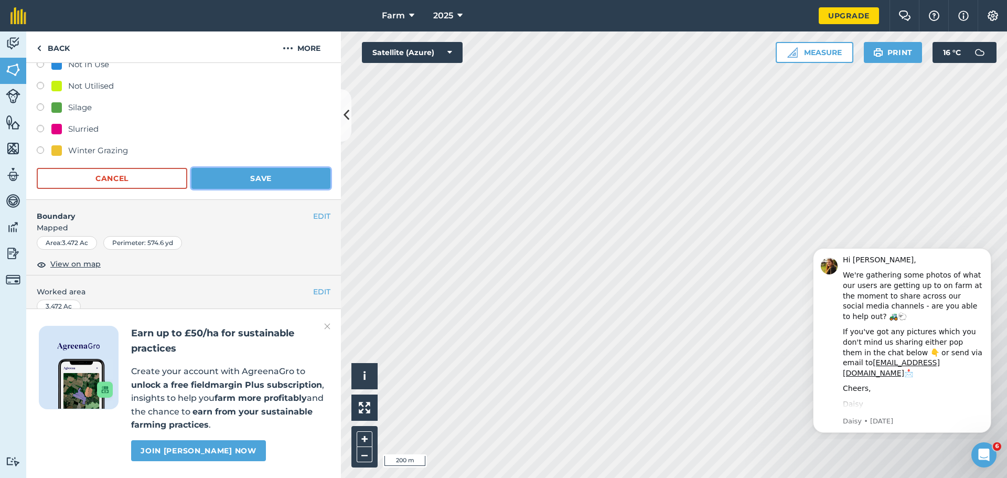
click at [256, 182] on button "Save" at bounding box center [260, 178] width 139 height 21
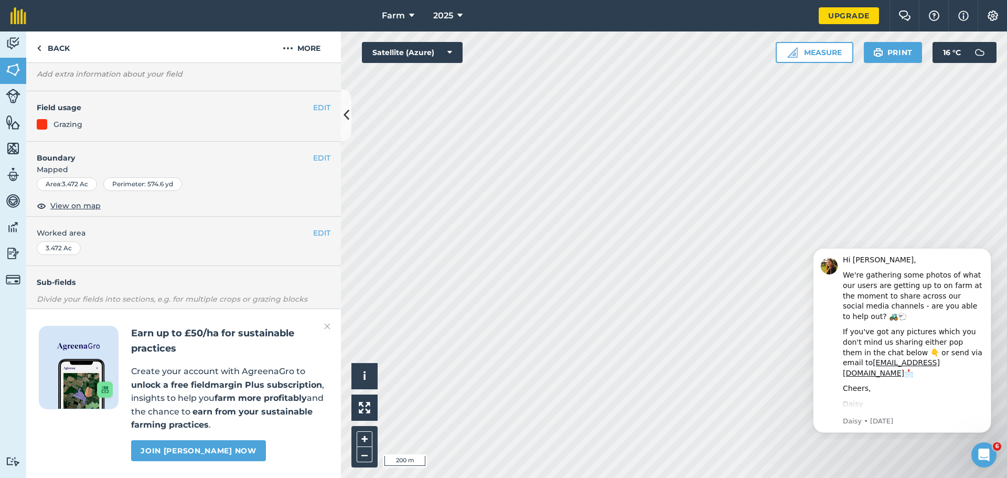
scroll to position [88, 0]
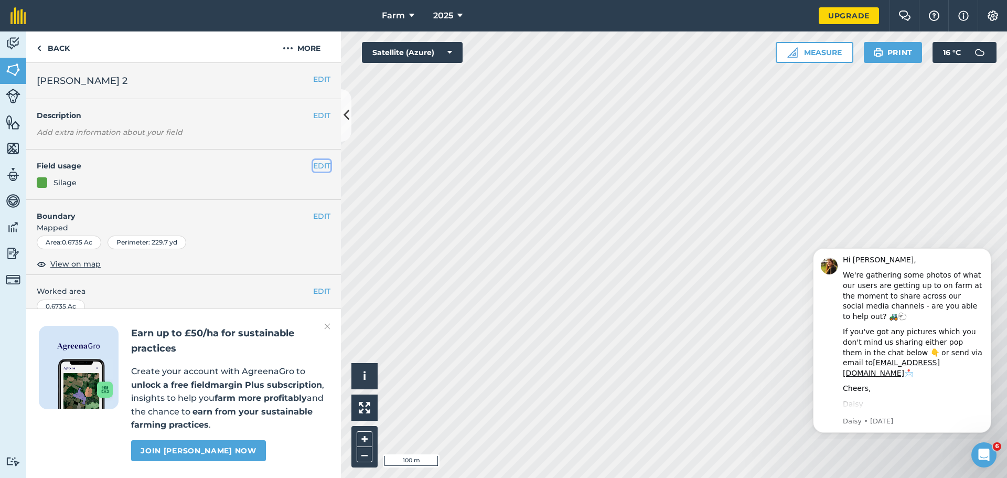
click at [315, 163] on button "EDIT" at bounding box center [321, 166] width 17 height 12
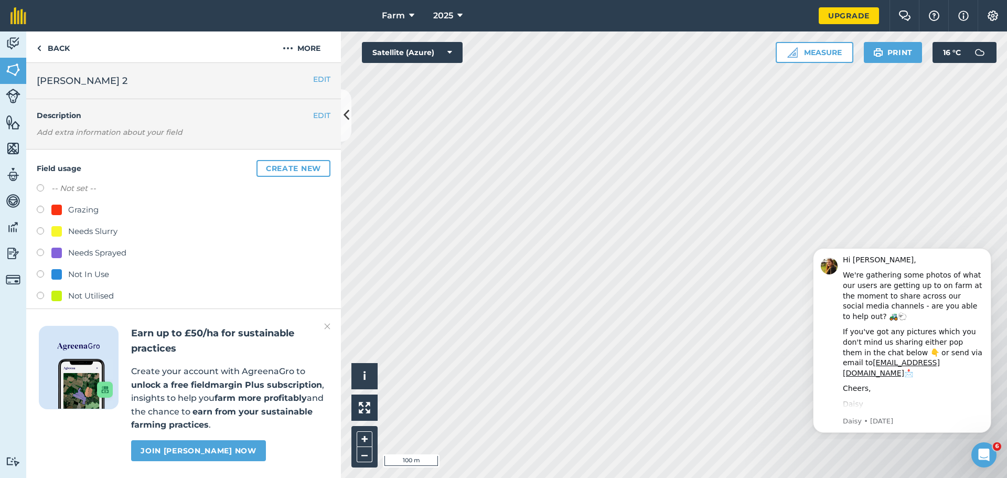
click at [85, 212] on div "Grazing" at bounding box center [83, 209] width 30 height 13
radio input "true"
radio input "false"
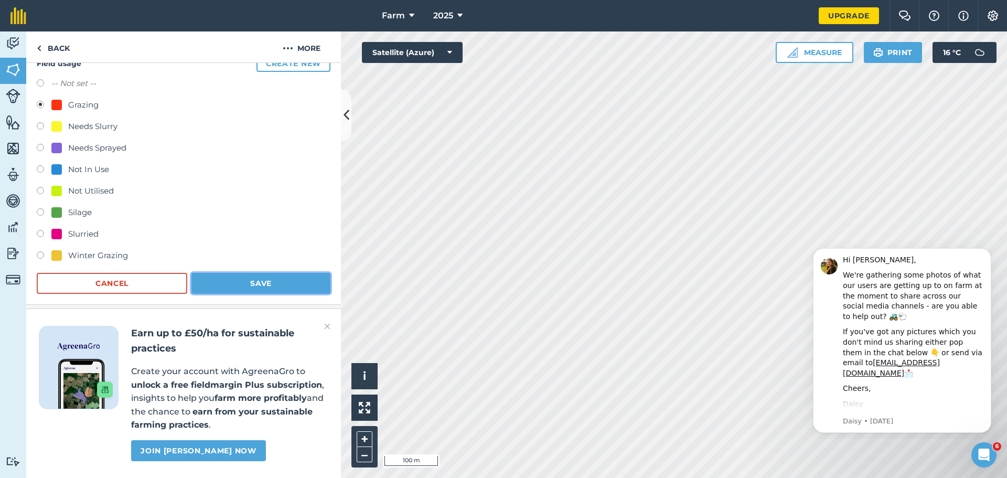
drag, startPoint x: 281, startPoint y: 278, endPoint x: 284, endPoint y: 283, distance: 6.0
click at [281, 278] on button "Save" at bounding box center [260, 283] width 139 height 21
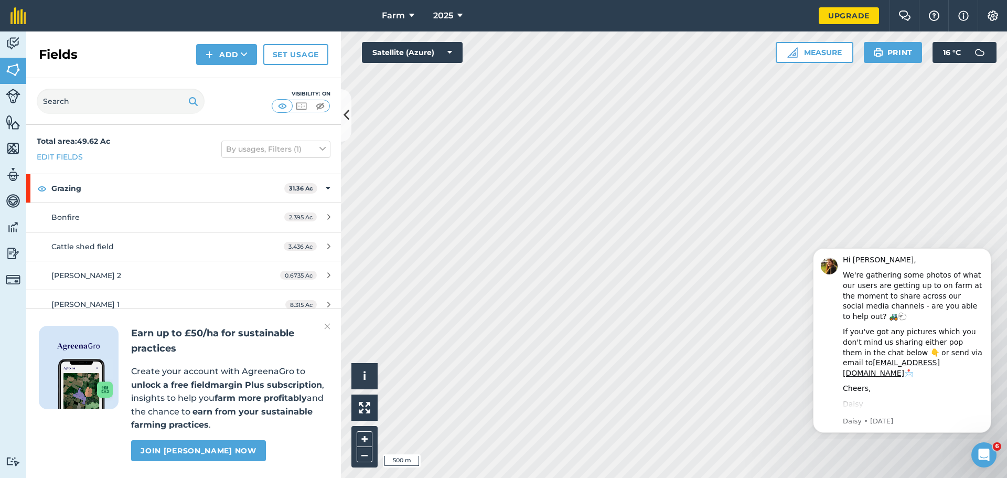
click at [660, 477] on html "Farm 2025 Upgrade Farm Chat Help Info Settings Map printing is not available on…" at bounding box center [503, 239] width 1007 height 478
click at [326, 327] on img at bounding box center [327, 326] width 6 height 13
